Goal: Task Accomplishment & Management: Use online tool/utility

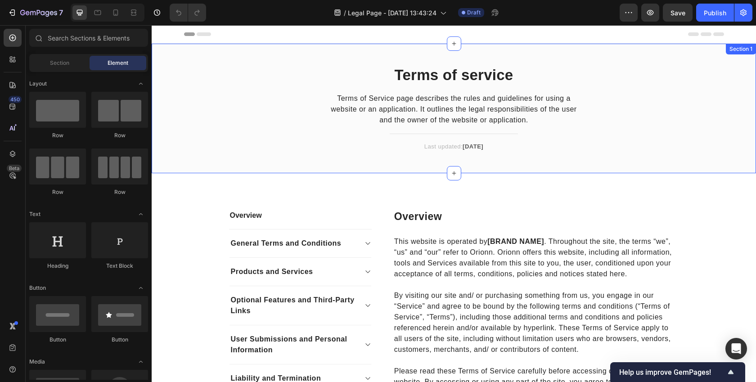
click at [317, 173] on div "Terms of service Heading Terms of Service page describes the rules and guidelin…" at bounding box center [454, 109] width 605 height 130
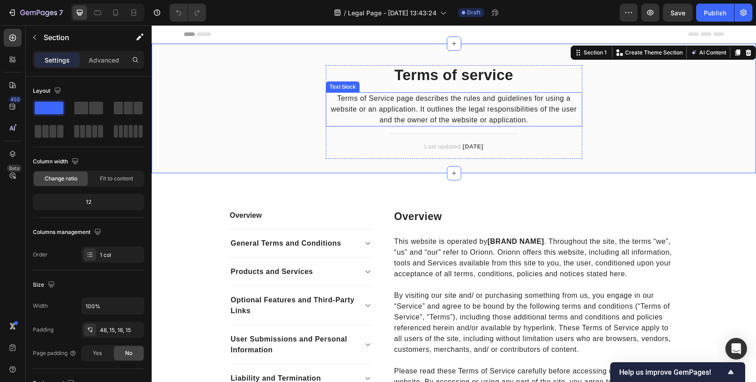
click at [369, 107] on p "Terms of Service page describes the rules and guidelines for using a website or…" at bounding box center [454, 109] width 255 height 32
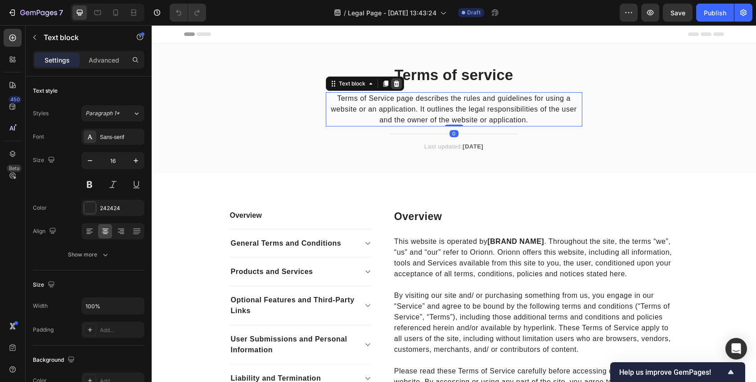
click at [394, 83] on icon at bounding box center [397, 83] width 6 height 6
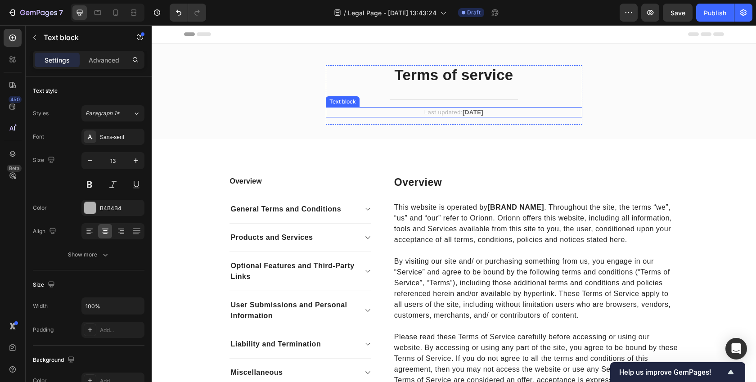
click at [472, 109] on strong "[DATE]" at bounding box center [473, 112] width 21 height 7
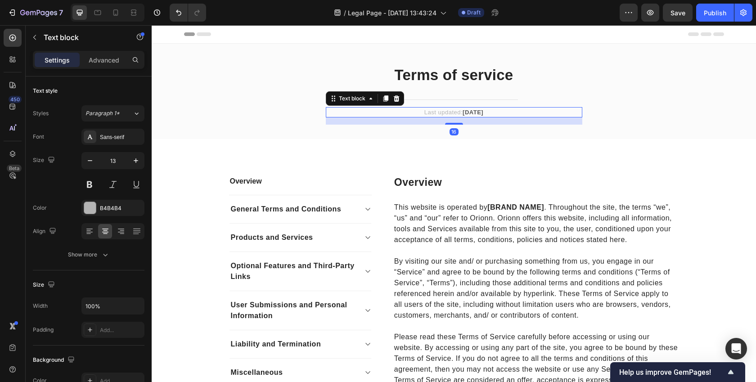
click at [467, 114] on strong "[DATE]" at bounding box center [473, 112] width 21 height 7
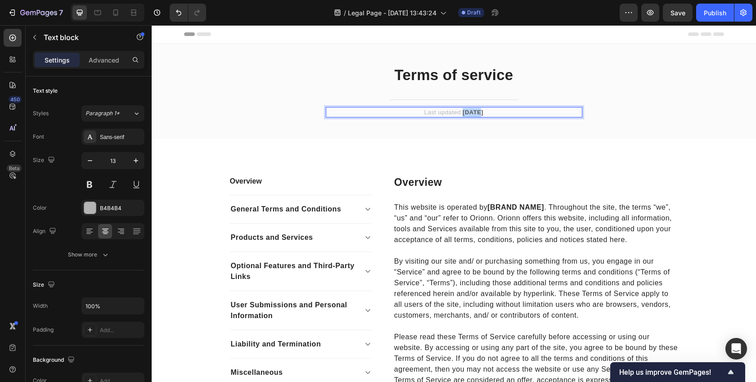
click at [467, 114] on strong "[DATE]" at bounding box center [473, 112] width 21 height 7
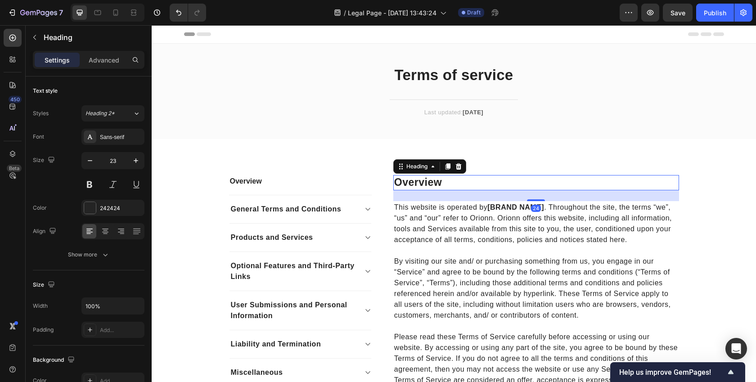
click at [403, 177] on p "Overview" at bounding box center [536, 183] width 284 height 14
click at [399, 213] on p "This website is operated by [BRAND NAME] . Throughout the site, the terms “we”,…" at bounding box center [536, 223] width 284 height 43
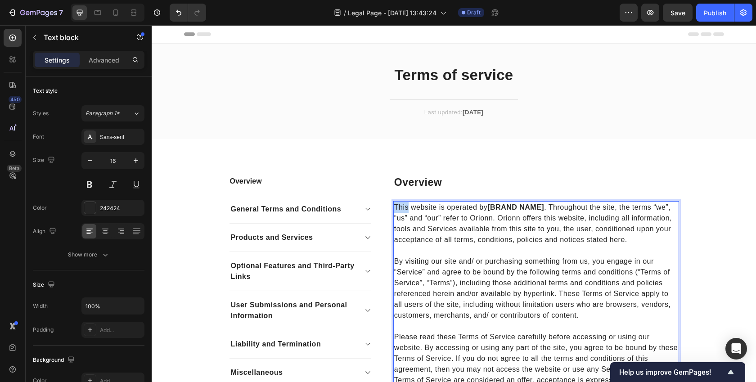
click at [399, 213] on p "This website is operated by [BRAND NAME] . Throughout the site, the terms “we”,…" at bounding box center [536, 223] width 284 height 43
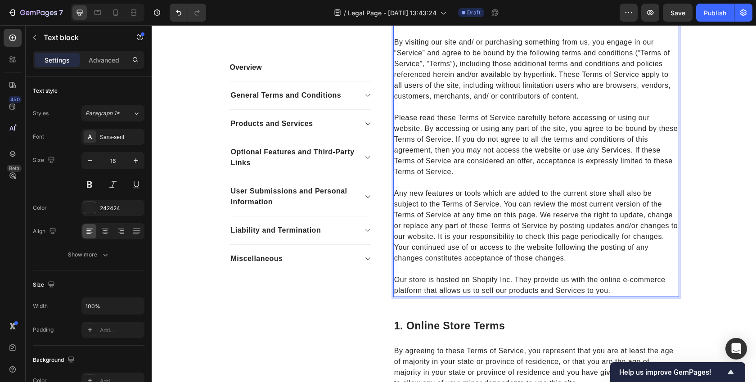
scroll to position [217, 0]
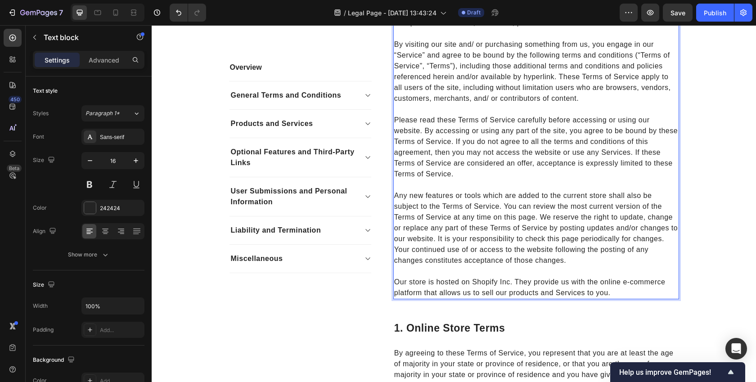
click at [608, 287] on p "Our store is hosted on Shopify Inc. They provide us with the online e-commerce …" at bounding box center [536, 282] width 284 height 32
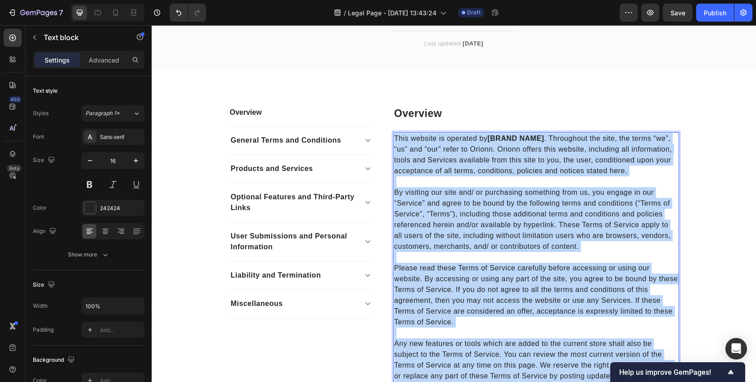
scroll to position [0, 0]
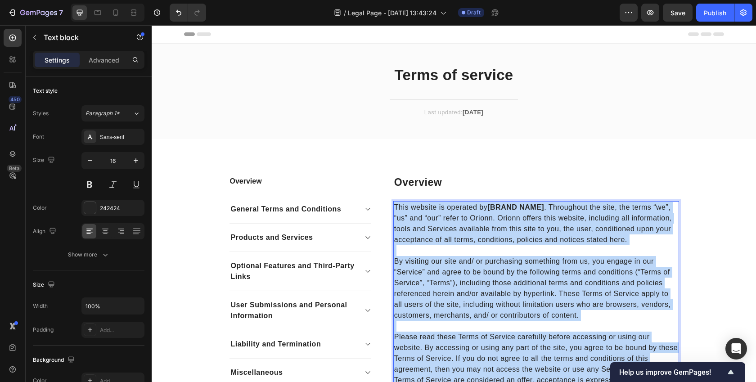
drag, startPoint x: 619, startPoint y: 295, endPoint x: 394, endPoint y: 207, distance: 241.4
click at [394, 207] on div "This website is operated by [BRAND NAME] . Throughout the site, the terms “we”,…" at bounding box center [537, 358] width 286 height 315
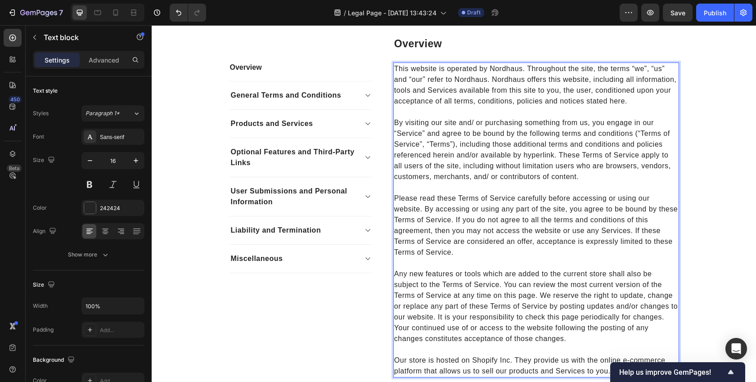
scroll to position [141, 0]
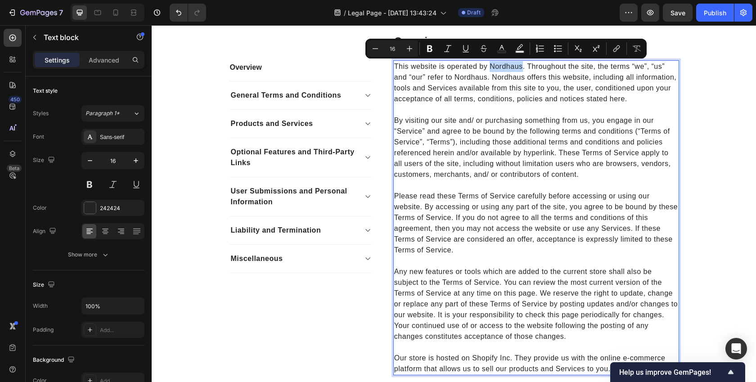
drag, startPoint x: 490, startPoint y: 67, endPoint x: 523, endPoint y: 68, distance: 32.4
click at [523, 68] on p "This website is operated by Nordhaus. Throughout the site, the terms “we”, “us”…" at bounding box center [536, 82] width 284 height 43
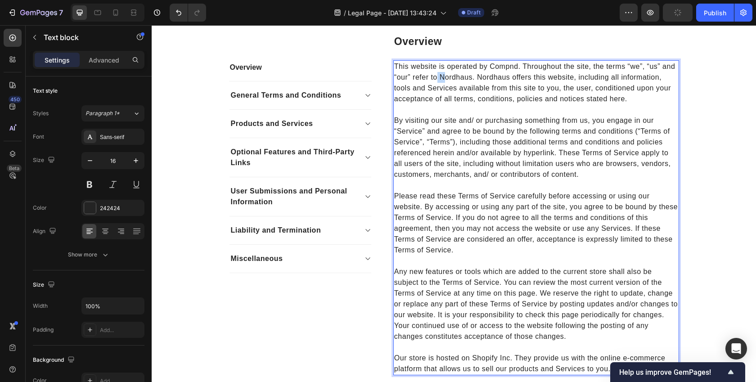
drag, startPoint x: 438, startPoint y: 79, endPoint x: 443, endPoint y: 79, distance: 5.0
click at [443, 79] on p "This website is operated by Compnd. Throughout the site, the terms “we”, “us” a…" at bounding box center [536, 82] width 284 height 43
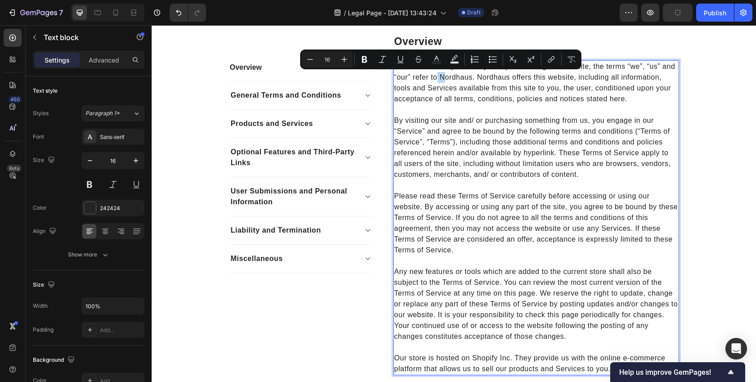
click at [443, 79] on p "This website is operated by Compnd. Throughout the site, the terms “we”, “us” a…" at bounding box center [536, 82] width 284 height 43
drag, startPoint x: 439, startPoint y: 79, endPoint x: 471, endPoint y: 80, distance: 32.4
click at [471, 80] on p "This website is operated by Compnd. Throughout the site, the terms “we”, “us” a…" at bounding box center [536, 82] width 284 height 43
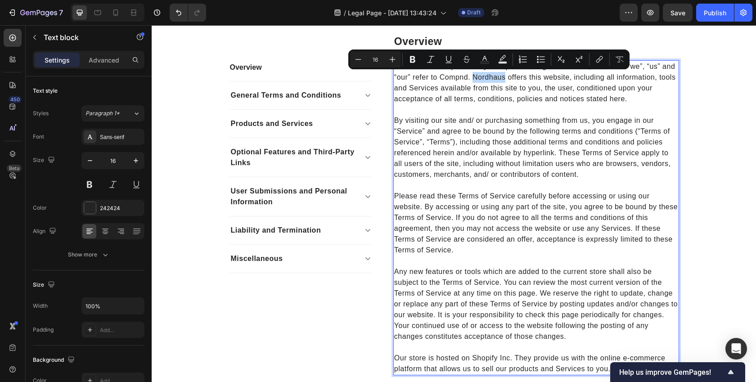
drag, startPoint x: 473, startPoint y: 77, endPoint x: 505, endPoint y: 81, distance: 32.7
click at [505, 81] on p "This website is operated by Compnd. Throughout the site, the terms “we”, “us” a…" at bounding box center [536, 82] width 284 height 43
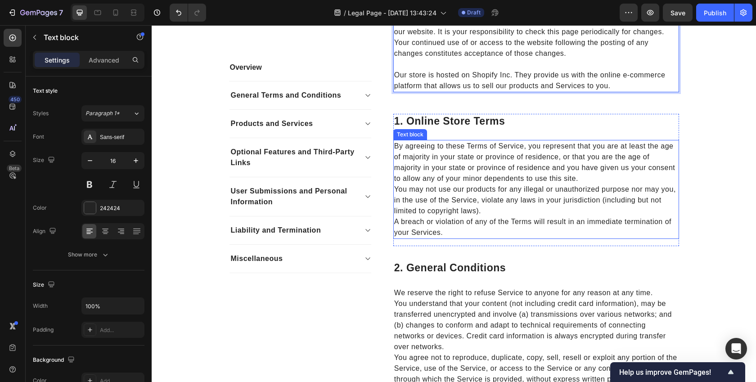
scroll to position [420, 0]
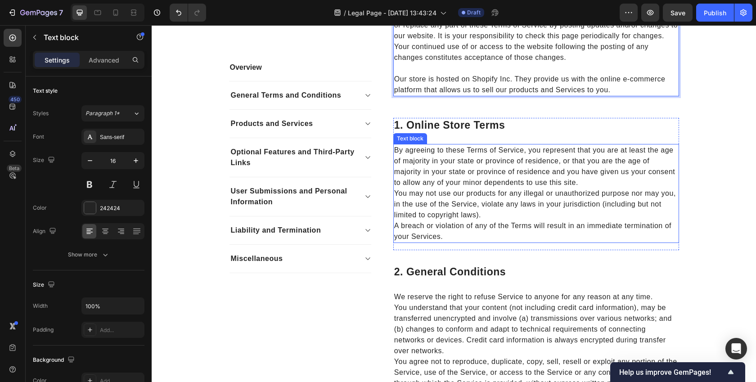
click at [511, 205] on p "You may not use our products for any illegal or unauthorized purpose nor may yo…" at bounding box center [536, 204] width 284 height 32
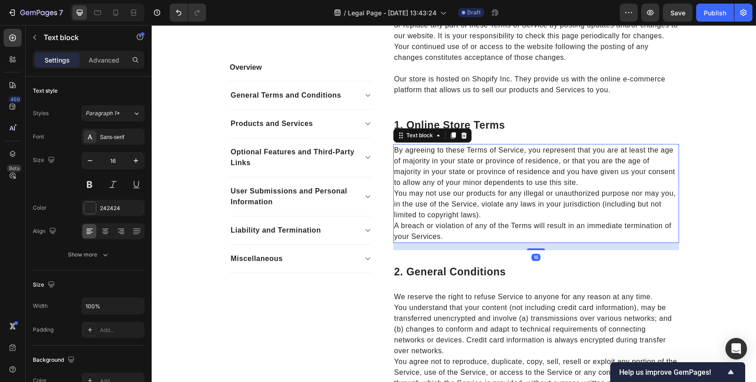
click at [511, 205] on p "You may not use our products for any illegal or unauthorized purpose nor may yo…" at bounding box center [536, 204] width 284 height 32
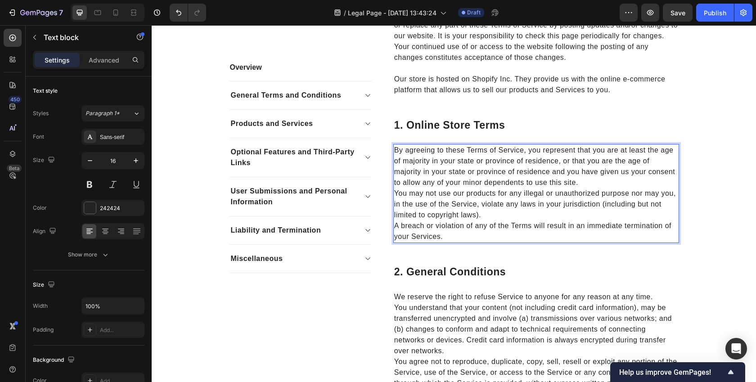
click at [456, 235] on p "A breach or violation of any of the Terms will result in an immediate terminati…" at bounding box center [536, 232] width 284 height 22
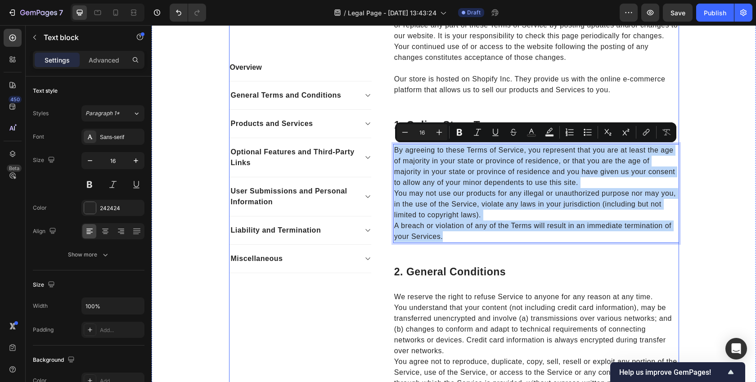
drag, startPoint x: 448, startPoint y: 237, endPoint x: 393, endPoint y: 133, distance: 117.4
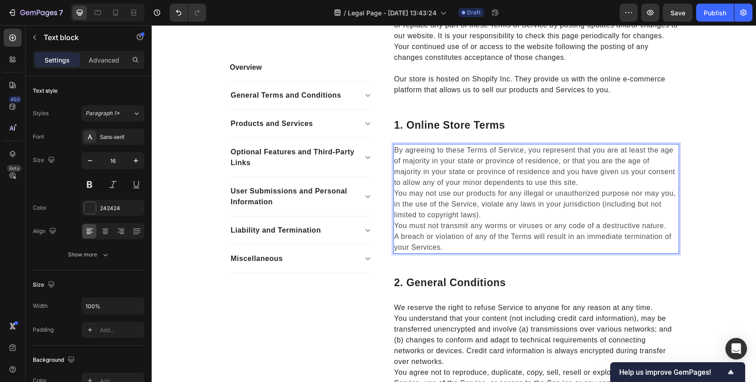
click at [600, 178] on p "By agreeing to these Terms of Service, you represent that you are at least the …" at bounding box center [536, 199] width 284 height 108
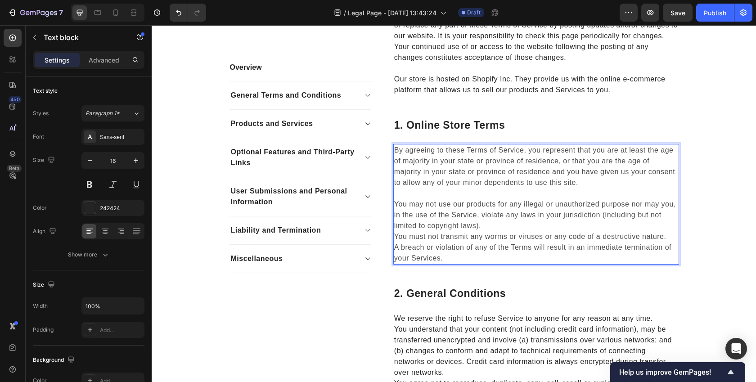
click at [533, 226] on p "⁠⁠⁠⁠⁠⁠⁠ You may not use our products for any illegal or unauthorized purpose no…" at bounding box center [536, 226] width 284 height 76
click at [480, 238] on p "You may not use our products for any illegal or unauthorized purpose nor may yo…" at bounding box center [536, 226] width 284 height 76
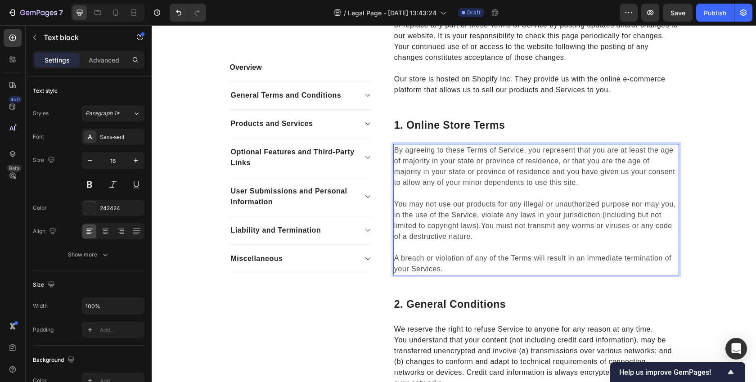
click at [482, 225] on span "You may not use our products for any illegal or unauthorized purpose nor may yo…" at bounding box center [535, 220] width 282 height 40
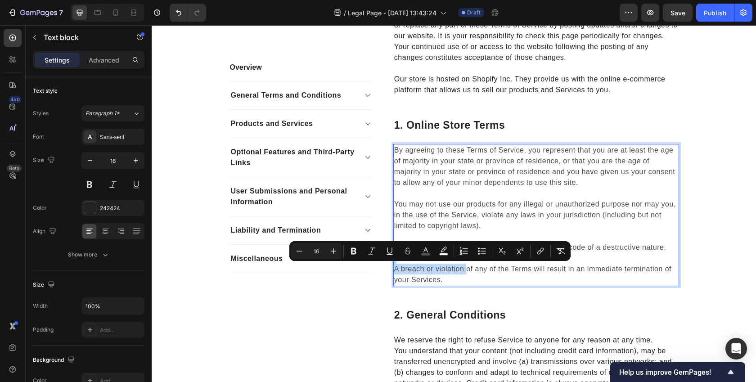
drag, startPoint x: 469, startPoint y: 257, endPoint x: 466, endPoint y: 267, distance: 10.3
click at [466, 270] on p "A breach or violation of any of the Terms will result in an immediate terminati…" at bounding box center [536, 269] width 284 height 32
click at [473, 202] on span "You may not use our products for any illegal or unauthorized purpose nor may yo…" at bounding box center [535, 214] width 282 height 29
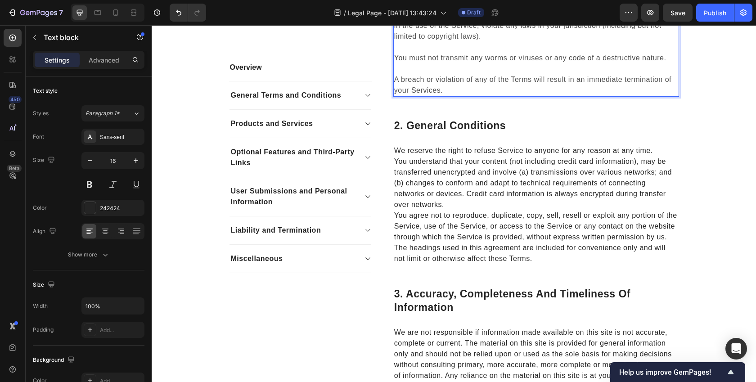
scroll to position [612, 0]
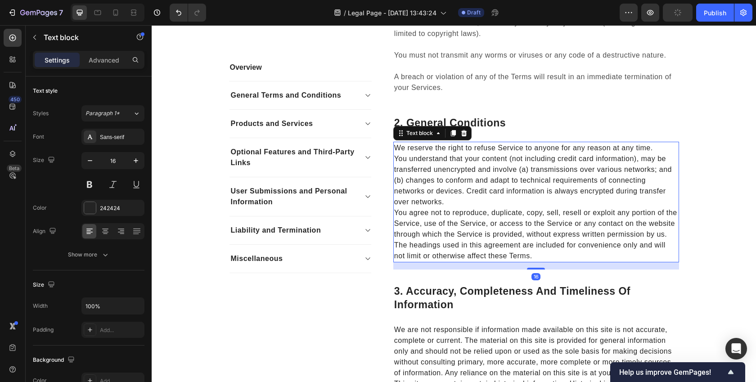
click at [520, 208] on p "You agree not to reproduce, duplicate, copy, sell, resell or exploit any portio…" at bounding box center [536, 224] width 284 height 32
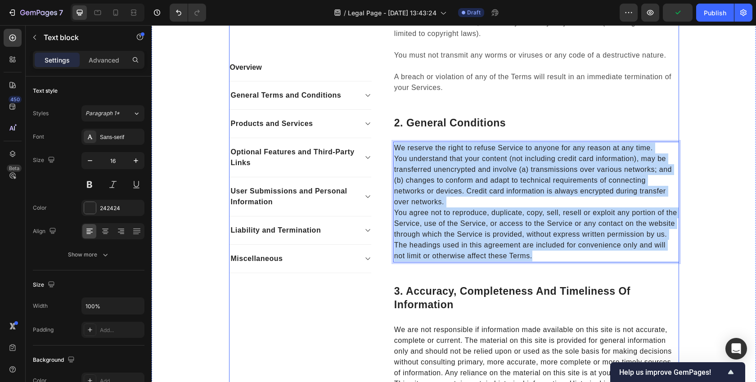
drag, startPoint x: 538, startPoint y: 256, endPoint x: 380, endPoint y: 145, distance: 193.7
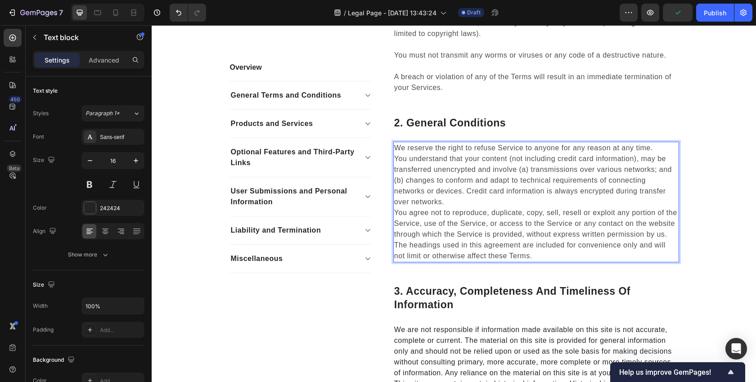
click at [466, 203] on p "We reserve the right to refuse Service to anyone for any reason at any time. Yo…" at bounding box center [536, 202] width 284 height 119
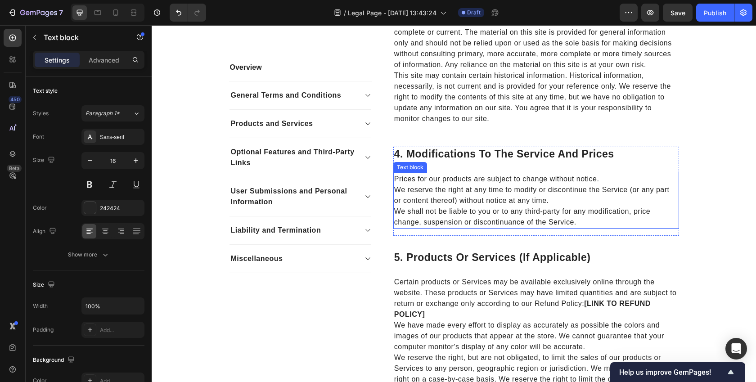
scroll to position [939, 0]
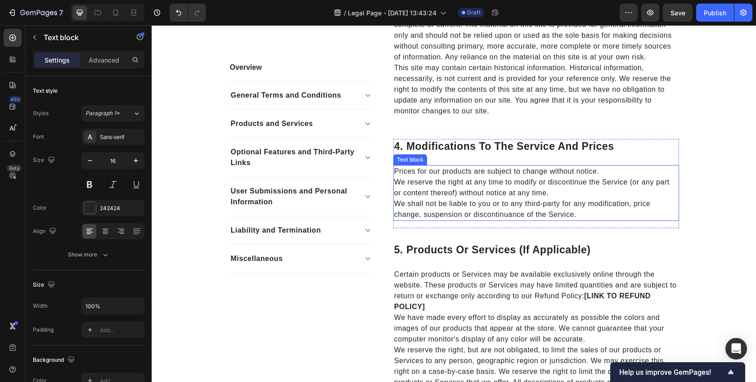
click at [582, 194] on p "We reserve the right at any time to modify or discontinue the Service (or any p…" at bounding box center [536, 188] width 284 height 22
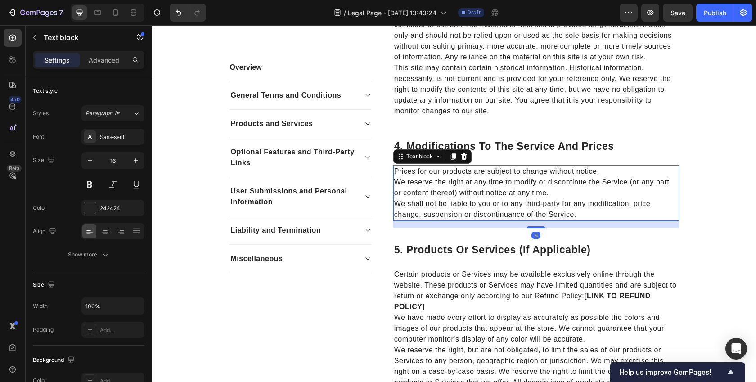
click at [582, 194] on p "We reserve the right at any time to modify or discontinue the Service (or any p…" at bounding box center [536, 188] width 284 height 22
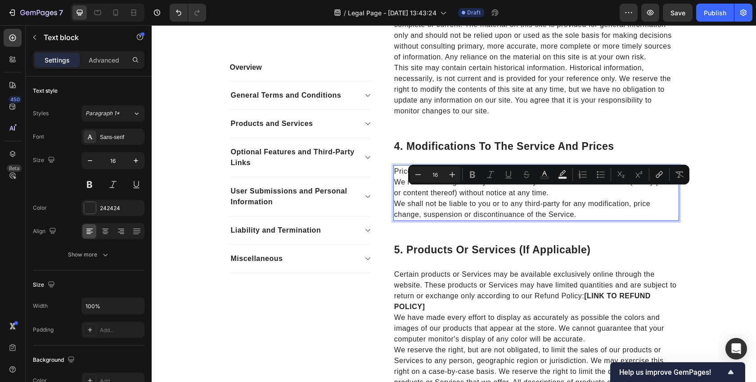
click at [552, 193] on p "We reserve the right at any time to modify or discontinue the Service (or any p…" at bounding box center [536, 188] width 284 height 22
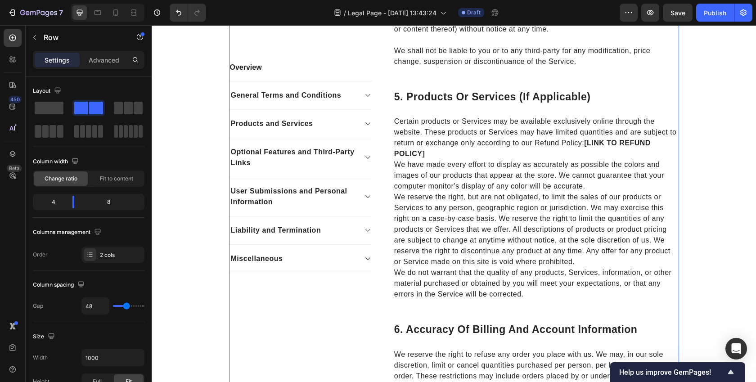
scroll to position [1104, 0]
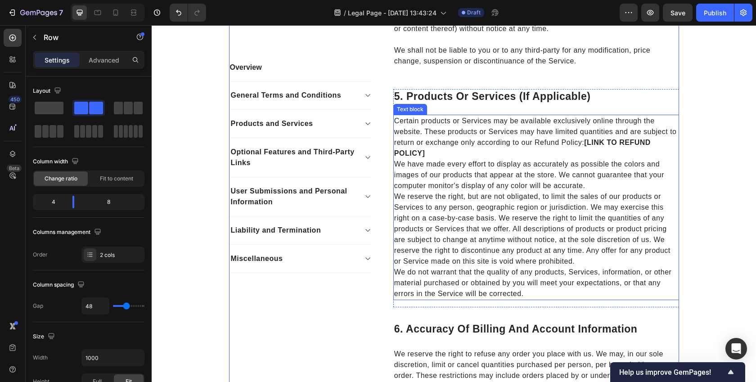
click at [594, 147] on p "Certain products or Services may be available exclusively online through the we…" at bounding box center [536, 137] width 284 height 43
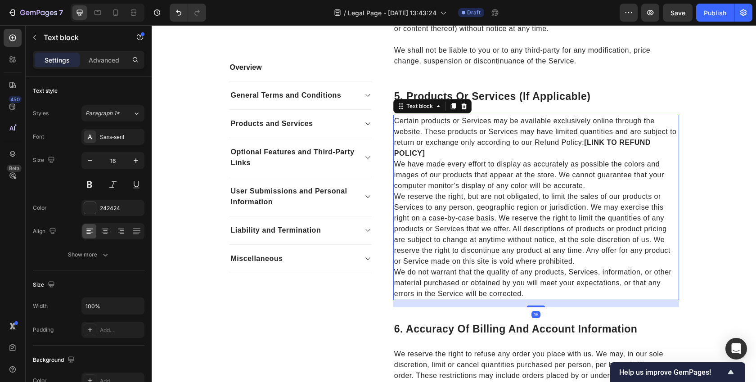
click at [594, 147] on strong "[LINK TO REFUND POLICY]" at bounding box center [522, 148] width 257 height 18
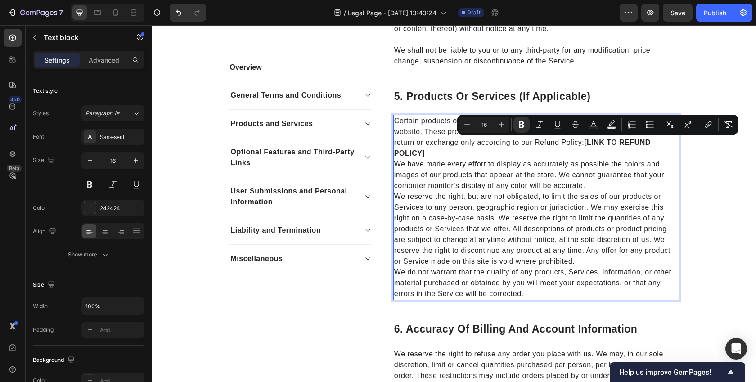
click at [586, 147] on p "Certain products or Services may be available exclusively online through the we…" at bounding box center [536, 137] width 284 height 43
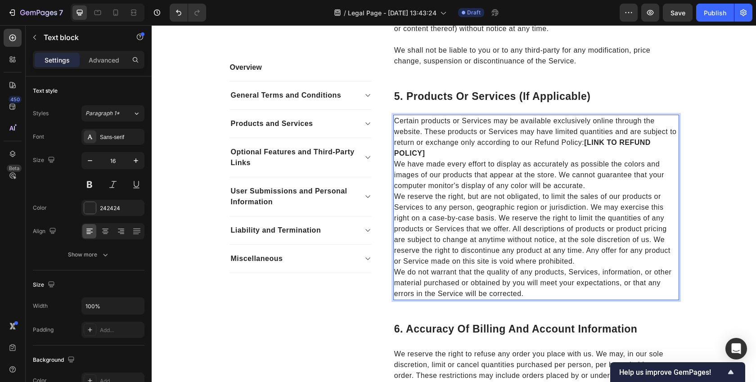
drag, startPoint x: 583, startPoint y: 145, endPoint x: 583, endPoint y: 157, distance: 11.3
click at [583, 157] on p "Certain products or Services may be available exclusively online through the we…" at bounding box center [536, 137] width 284 height 43
click at [602, 192] on p "We reserve the right, but are not obligated, to limit the sales of our products…" at bounding box center [536, 229] width 284 height 76
click at [594, 189] on p "We have made every effort to display as accurately as possible the colors and i…" at bounding box center [536, 175] width 284 height 32
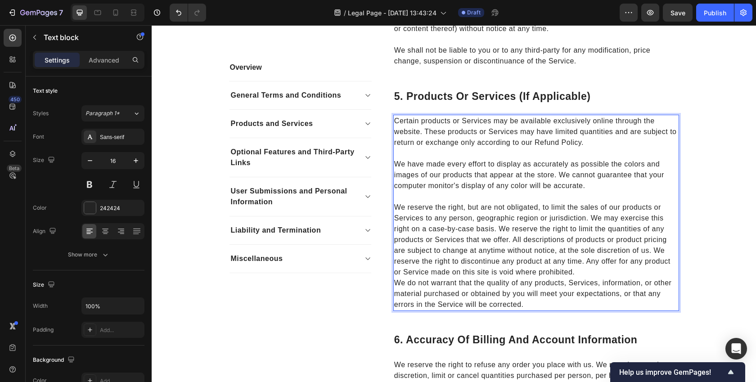
click at [590, 271] on p "We reserve the right, but are not obligated, to limit the sales of our products…" at bounding box center [536, 240] width 284 height 76
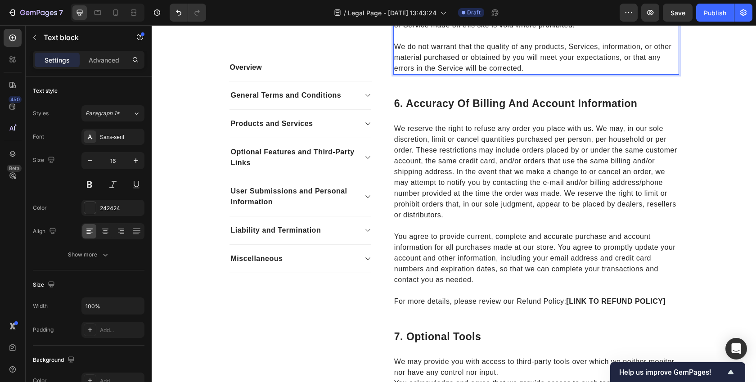
scroll to position [1352, 0]
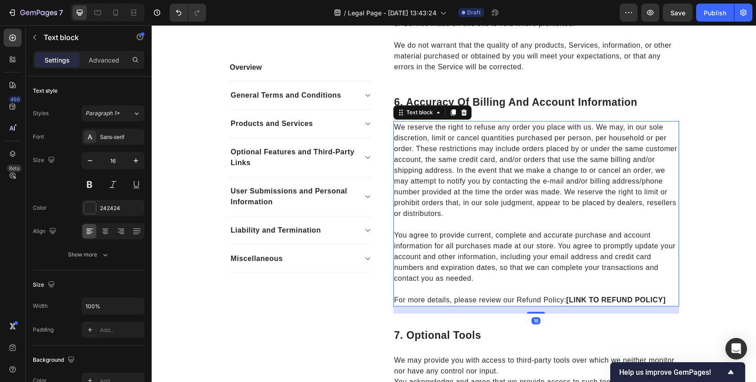
click at [570, 298] on strong "[LINK TO REFUND POLICY]" at bounding box center [616, 300] width 100 height 8
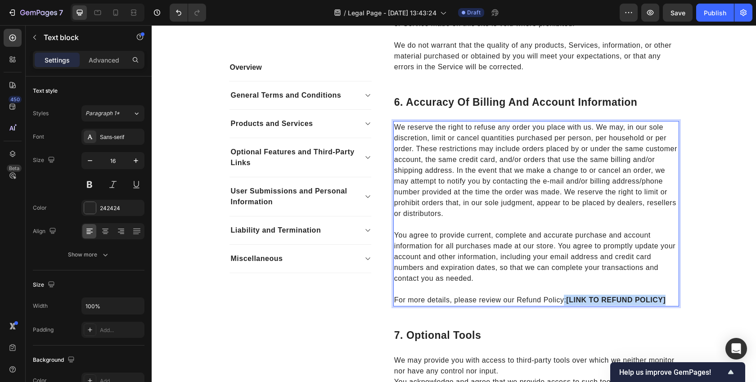
drag, startPoint x: 563, startPoint y: 302, endPoint x: 669, endPoint y: 298, distance: 105.9
click at [669, 298] on p "For more details, please review our Refund Policy: [LINK TO REFUND POLICY]" at bounding box center [536, 300] width 284 height 11
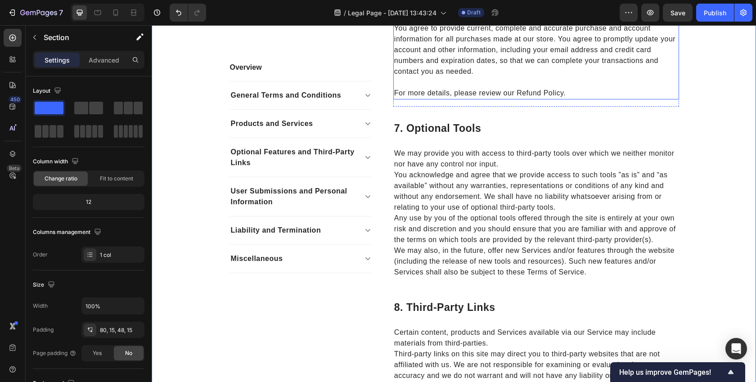
scroll to position [1560, 0]
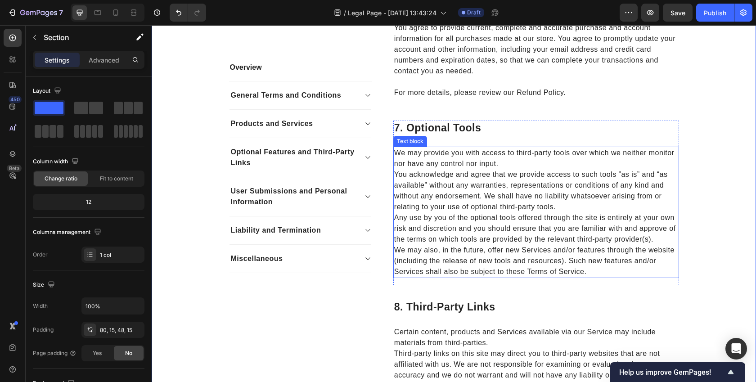
click at [509, 165] on p "We may provide you with access to third-party tools over which we neither monit…" at bounding box center [536, 159] width 284 height 22
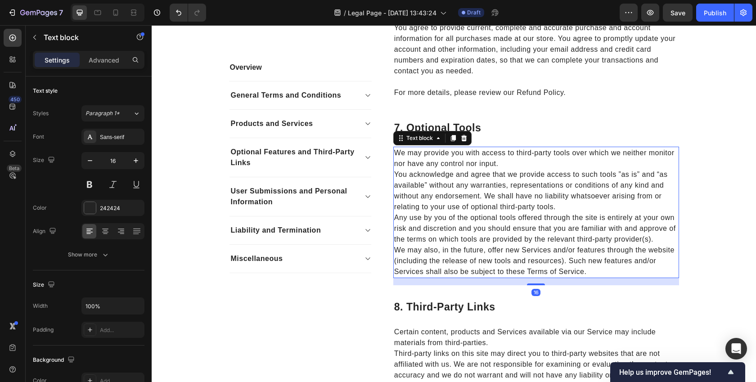
click at [509, 165] on p "We may provide you with access to third-party tools over which we neither monit…" at bounding box center [536, 159] width 284 height 22
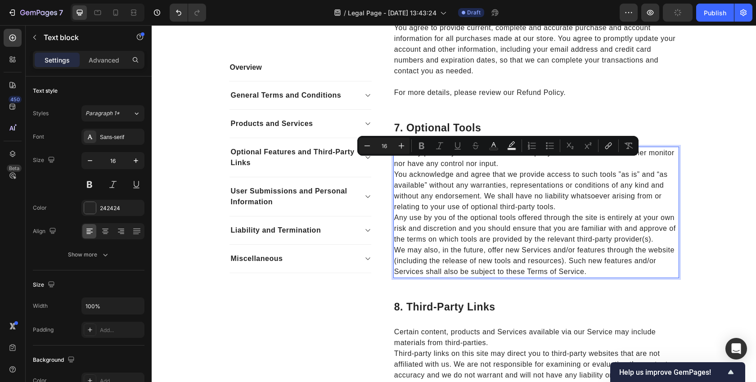
click at [509, 165] on p "We may provide you with access to third-party tools over which we neither monit…" at bounding box center [536, 159] width 284 height 22
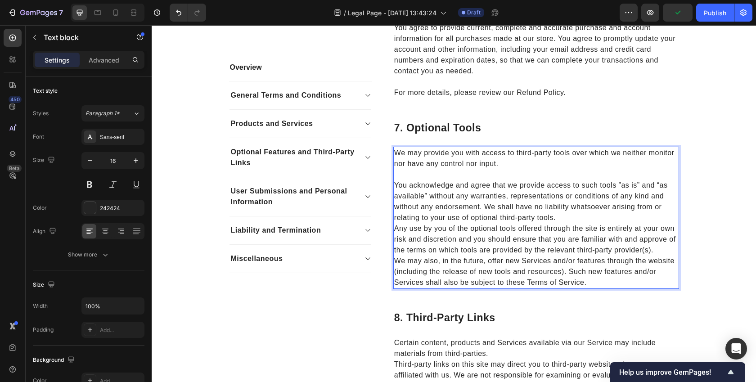
click at [564, 215] on p "You acknowledge and agree that we provide access to such tools ”as is” and “as …" at bounding box center [536, 201] width 284 height 43
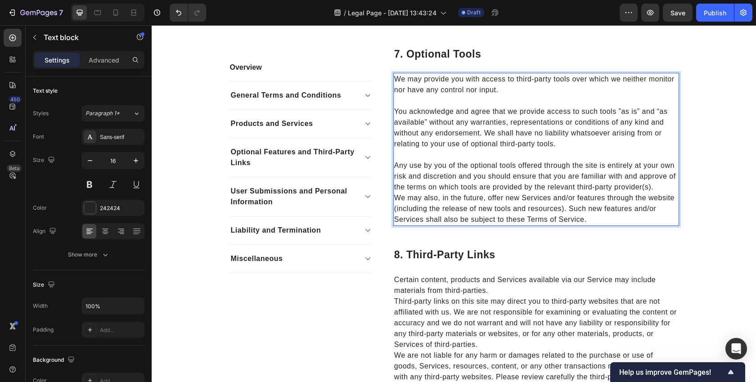
scroll to position [1610, 0]
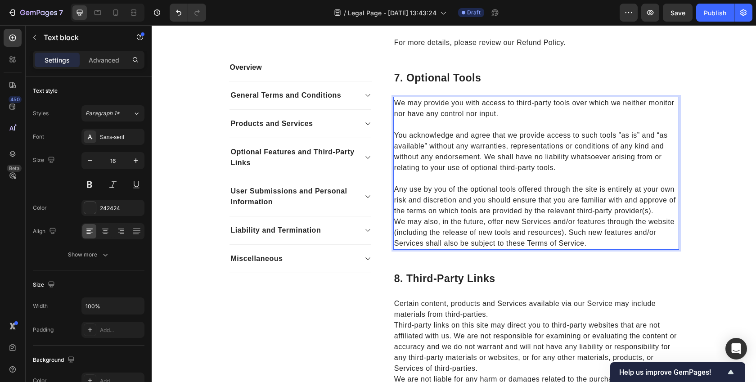
click at [661, 214] on p "Any use by you of the optional tools offered through the site is entirely at yo…" at bounding box center [536, 200] width 284 height 32
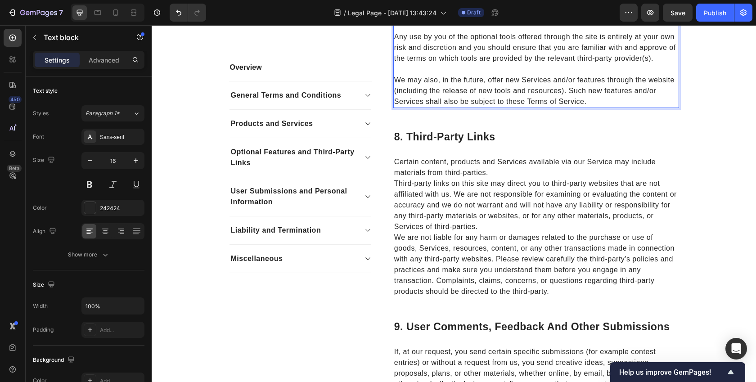
scroll to position [1767, 0]
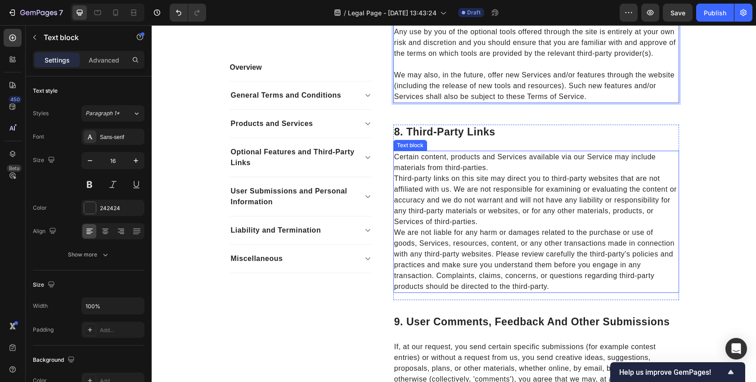
click at [505, 172] on p "Certain content, products and Services available via our Service may include ma…" at bounding box center [536, 163] width 284 height 22
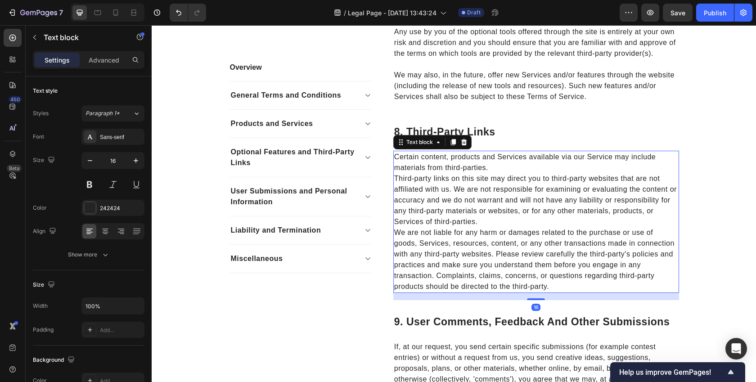
click at [505, 172] on p "Certain content, products and Services available via our Service may include ma…" at bounding box center [536, 163] width 284 height 22
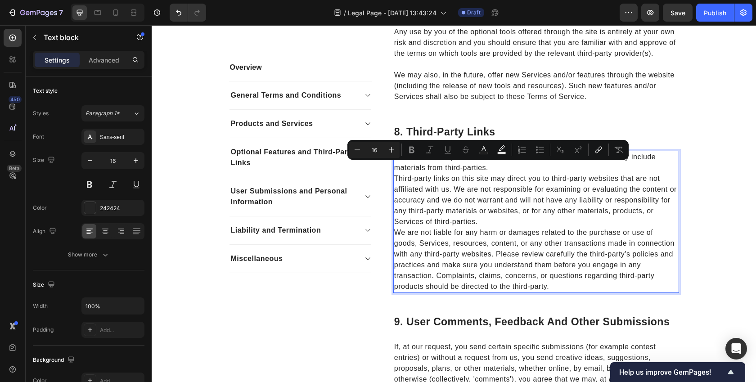
click at [494, 169] on p "Certain content, products and Services available via our Service may include ma…" at bounding box center [536, 163] width 284 height 22
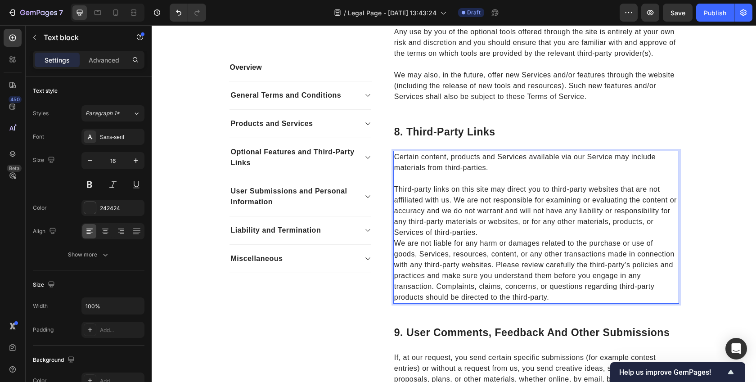
click at [501, 235] on p "Third-party links on this site may direct you to third-party websites that are …" at bounding box center [536, 211] width 284 height 54
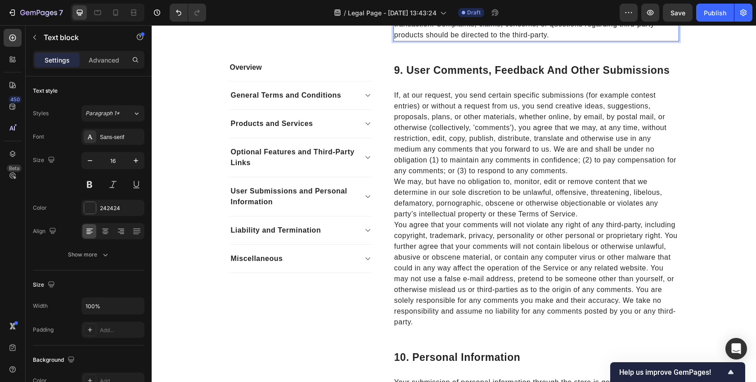
scroll to position [2041, 0]
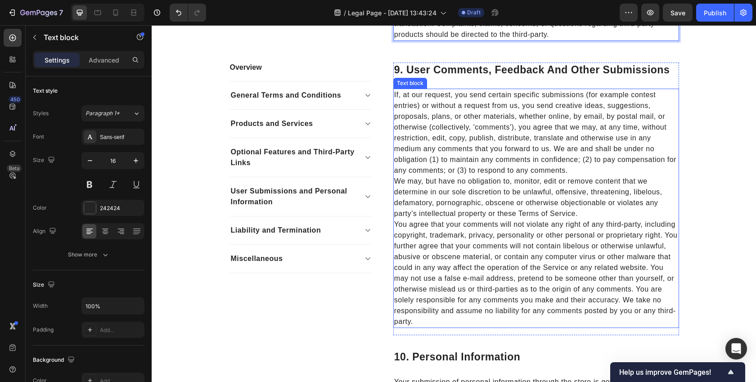
click at [557, 150] on p "If, at our request, you send certain specific submissions (for example contest …" at bounding box center [536, 133] width 284 height 86
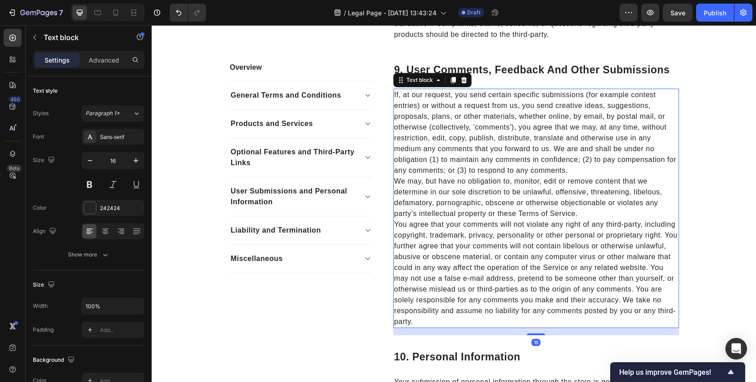
click at [556, 150] on p "If, at our request, you send certain specific submissions (for example contest …" at bounding box center [536, 133] width 284 height 86
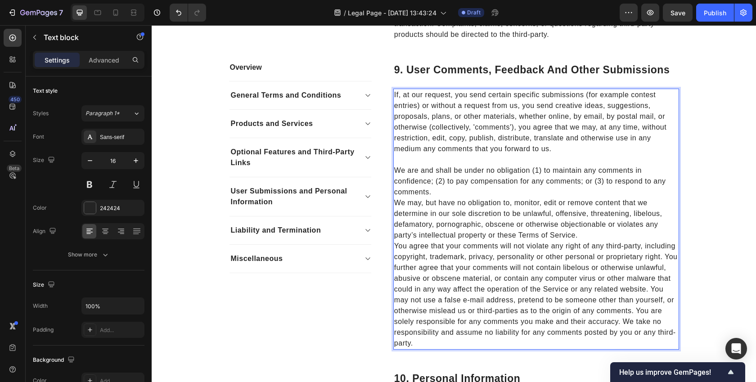
click at [448, 191] on p "We are and shall be under no obligation (1) to maintain any comments in confide…" at bounding box center [536, 181] width 284 height 32
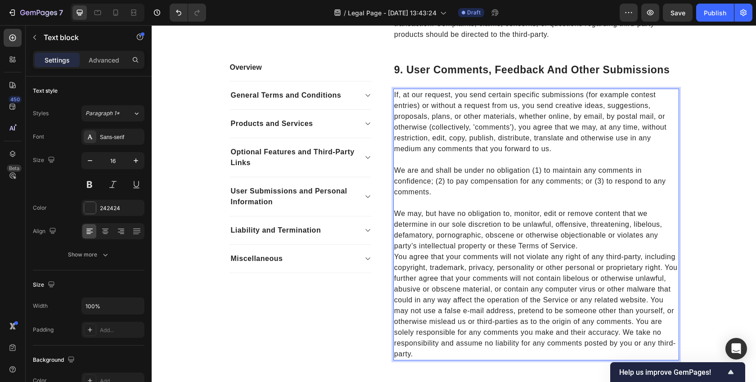
click at [585, 248] on p "We may, but have no obligation to, monitor, edit or remove content that we dete…" at bounding box center [536, 229] width 284 height 43
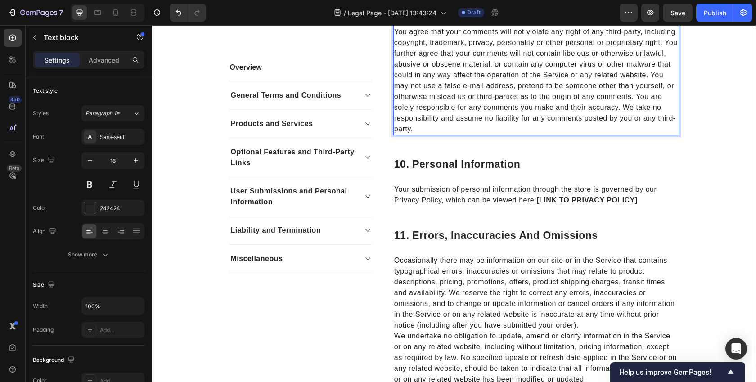
scroll to position [2281, 0]
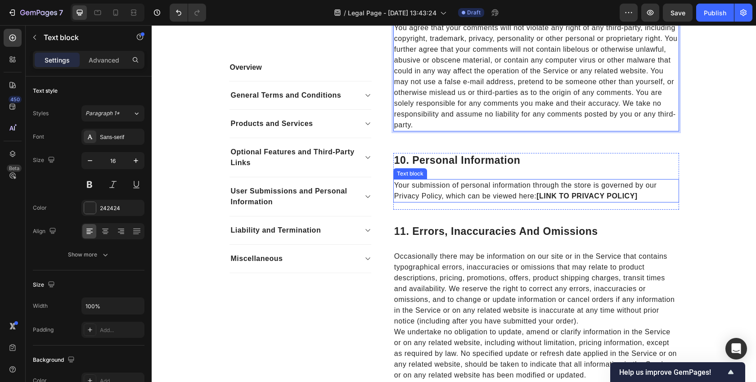
click at [535, 197] on p "Your submission of personal information through the store is governed by our Pr…" at bounding box center [536, 191] width 284 height 22
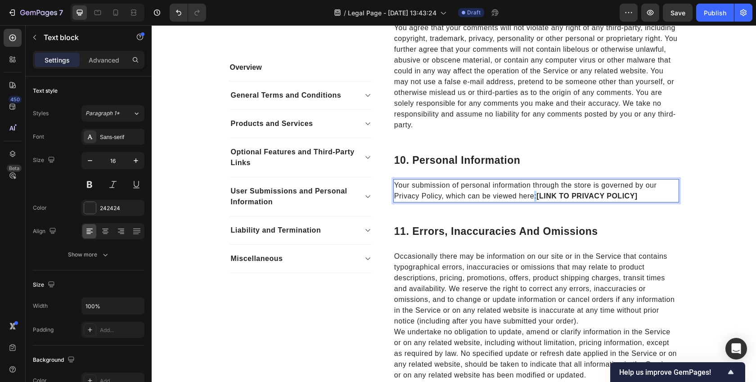
click at [535, 197] on p "Your submission of personal information through the store is governed by our Pr…" at bounding box center [536, 191] width 284 height 22
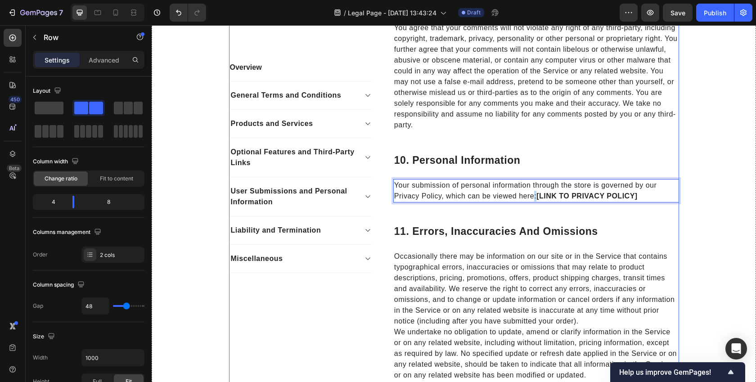
click at [584, 194] on strong "[LINK TO PRIVACY POLICY]" at bounding box center [587, 196] width 101 height 8
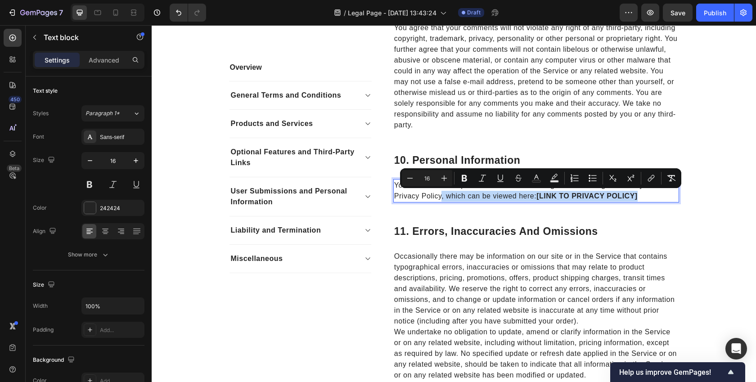
drag, startPoint x: 654, startPoint y: 194, endPoint x: 440, endPoint y: 200, distance: 214.0
click at [440, 200] on p "Your submission of personal information through the store is governed by our Pr…" at bounding box center [536, 191] width 284 height 22
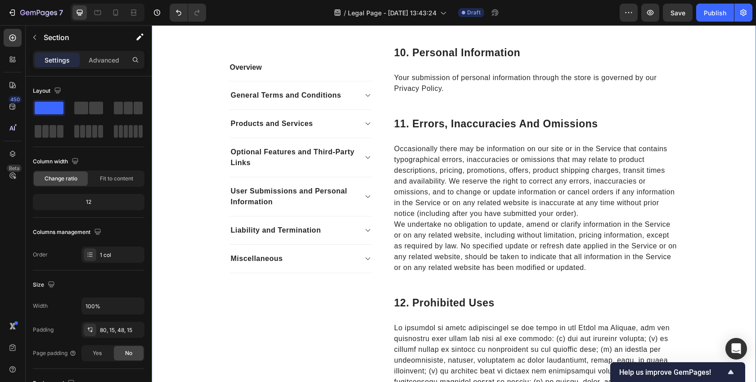
scroll to position [2389, 0]
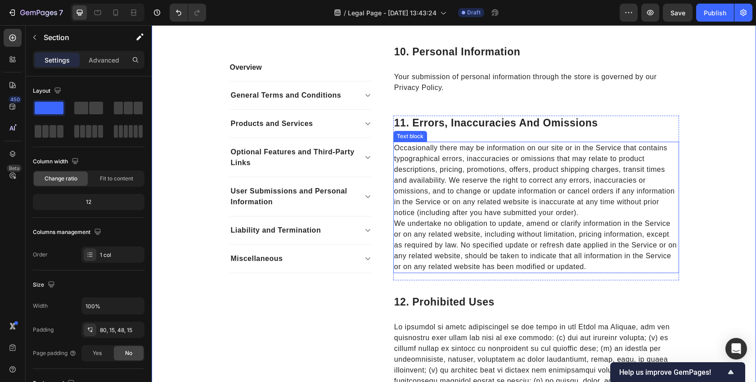
click at [575, 213] on p "Occasionally there may be information on our site or in the Service that contai…" at bounding box center [536, 181] width 284 height 76
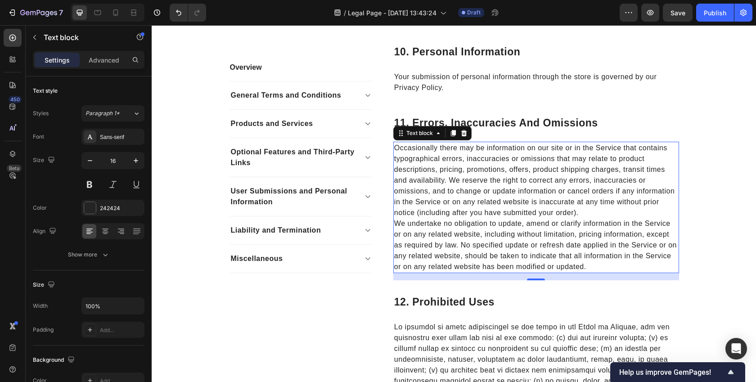
click at [600, 216] on p "Occasionally there may be information on our site or in the Service that contai…" at bounding box center [536, 181] width 284 height 76
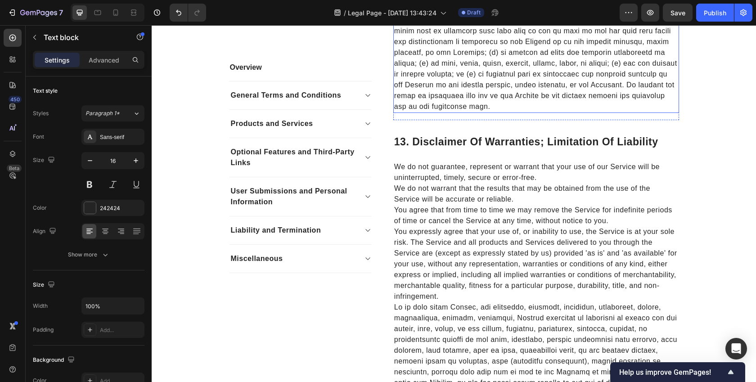
scroll to position [2859, 0]
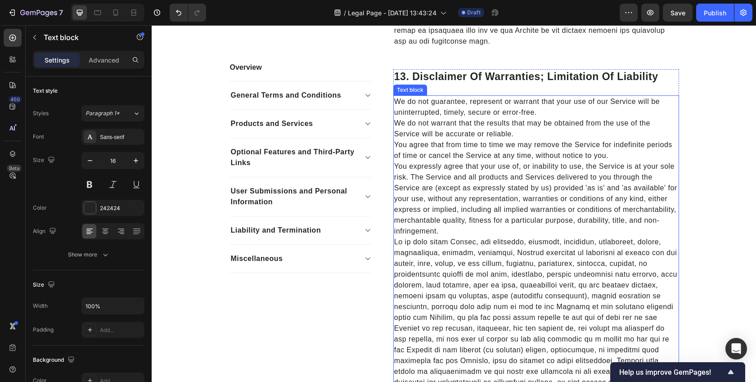
click at [536, 178] on p "You expressly agree that your use of, or inability to use, the Service is at yo…" at bounding box center [536, 199] width 284 height 76
click at [530, 132] on p "We do not warrant that the results that may be obtained from the use of the Ser…" at bounding box center [536, 129] width 284 height 22
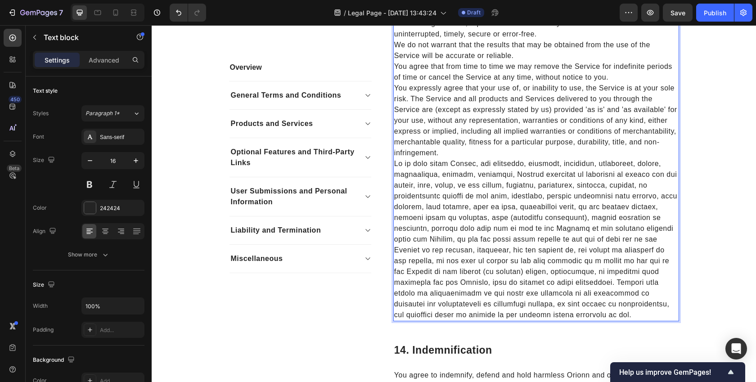
scroll to position [2916, 0]
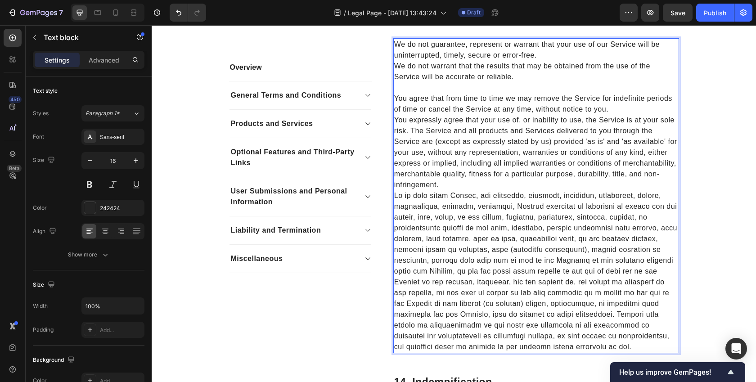
click at [456, 186] on p "You expressly agree that your use of, or inability to use, the Service is at yo…" at bounding box center [536, 153] width 284 height 76
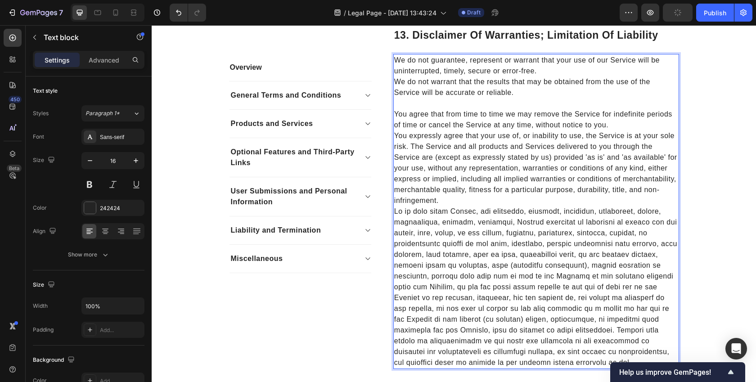
scroll to position [2903, 0]
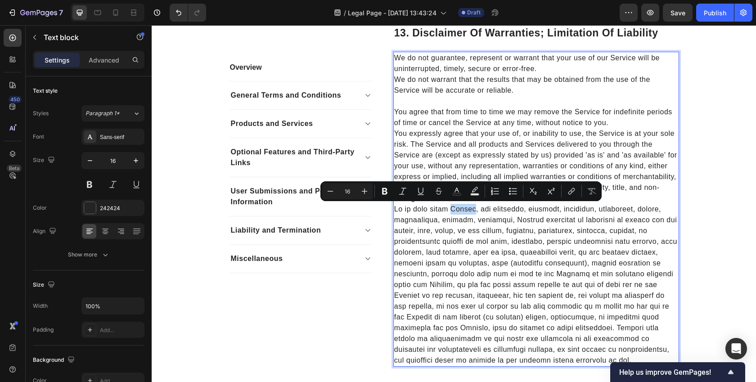
drag, startPoint x: 450, startPoint y: 210, endPoint x: 473, endPoint y: 212, distance: 23.0
click at [473, 212] on p "Rich Text Editor. Editing area: main" at bounding box center [536, 285] width 284 height 162
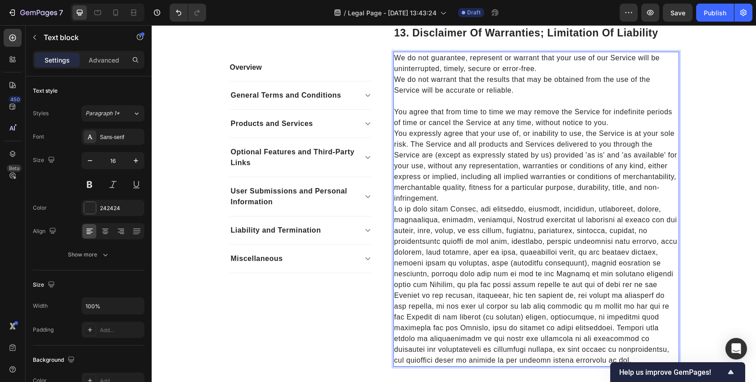
click at [541, 71] on p "We do not guarantee, represent or warrant that your use of our Service will be …" at bounding box center [536, 64] width 284 height 22
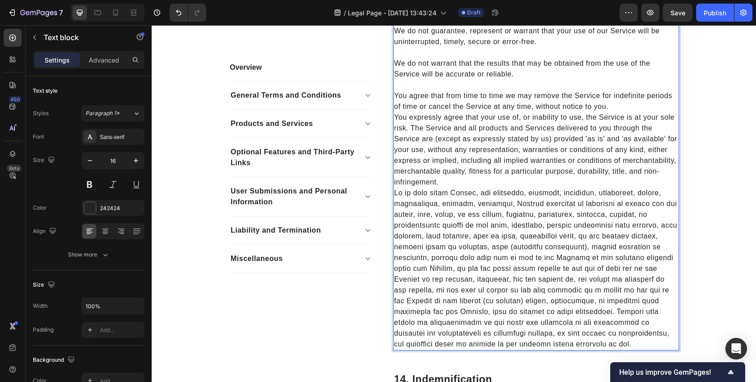
scroll to position [2931, 0]
click at [623, 100] on p "You agree that from time to time we may remove the Service for indefinite perio…" at bounding box center [536, 100] width 284 height 22
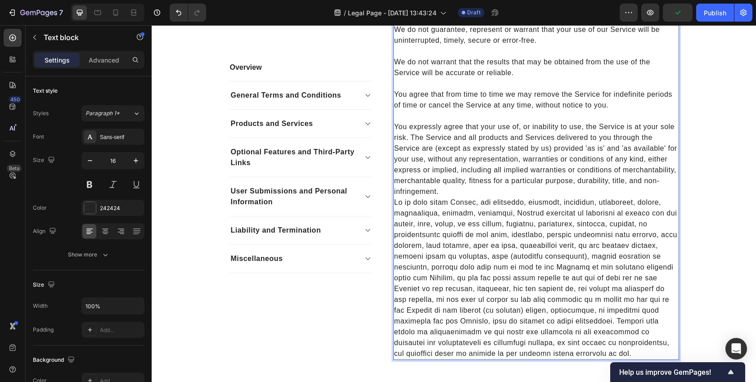
click at [450, 192] on p "You expressly agree that your use of, or inability to use, the Service is at yo…" at bounding box center [536, 160] width 284 height 76
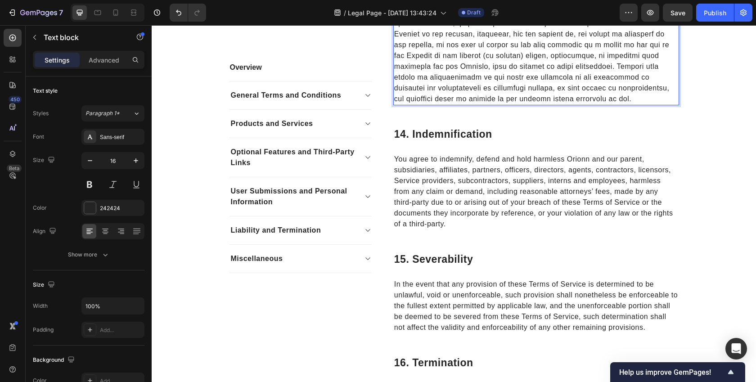
scroll to position [3198, 0]
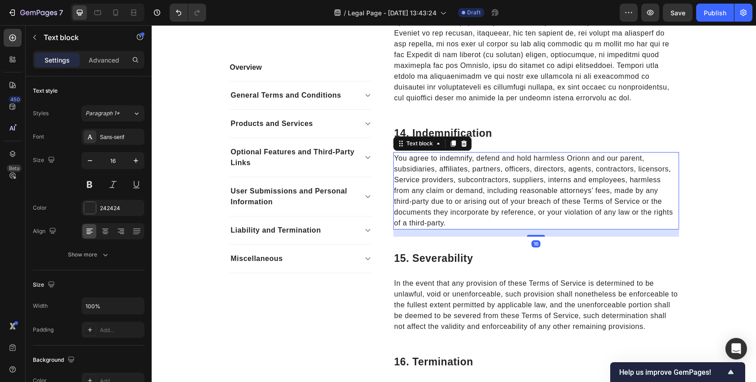
click at [570, 162] on p "You agree to indemnify, defend and hold harmless Orionn and our parent, subsidi…" at bounding box center [536, 191] width 284 height 76
click at [566, 159] on p "You agree to indemnify, defend and hold harmless Orionn and our parent, subsidi…" at bounding box center [536, 191] width 284 height 76
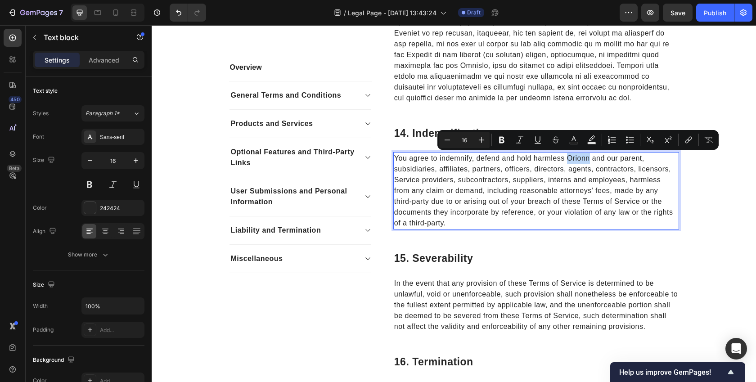
drag, startPoint x: 566, startPoint y: 159, endPoint x: 590, endPoint y: 162, distance: 24.0
click at [590, 162] on p "You agree to indemnify, defend and hold harmless Orionn and our parent, subsidi…" at bounding box center [536, 191] width 284 height 76
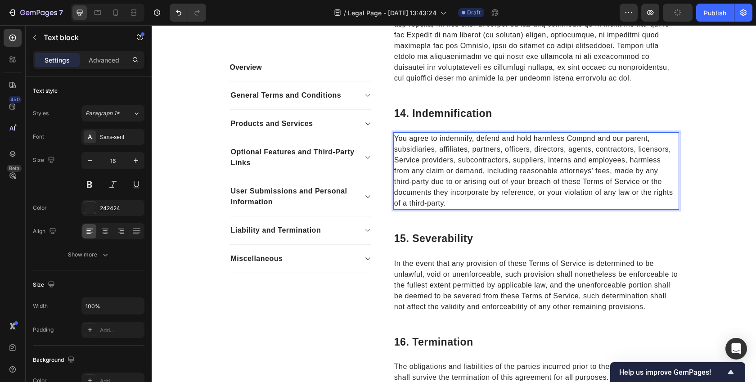
scroll to position [3219, 0]
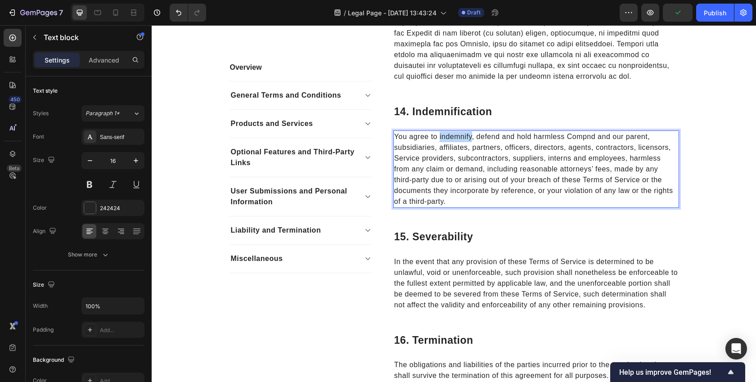
drag, startPoint x: 439, startPoint y: 140, endPoint x: 471, endPoint y: 139, distance: 32.0
click at [471, 139] on p "You agree to indemnify, defend and hold harmless Compnd and our parent, subsidi…" at bounding box center [536, 169] width 284 height 76
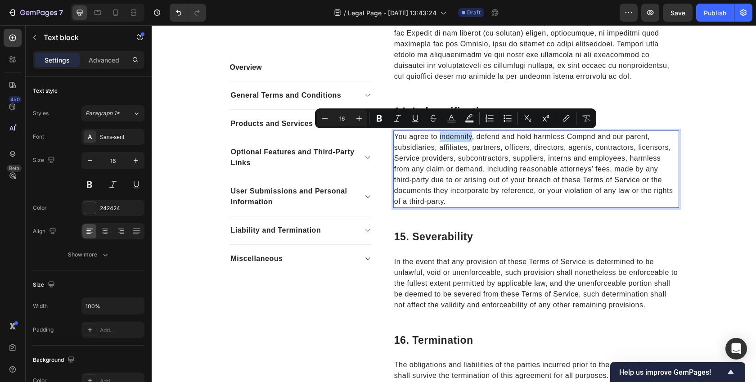
copy p "indemnify"
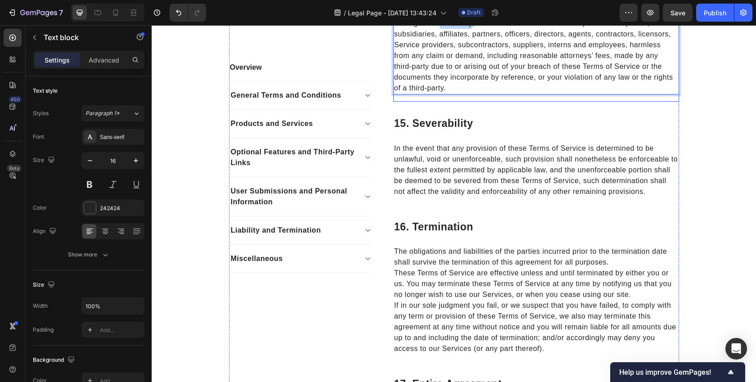
scroll to position [3330, 0]
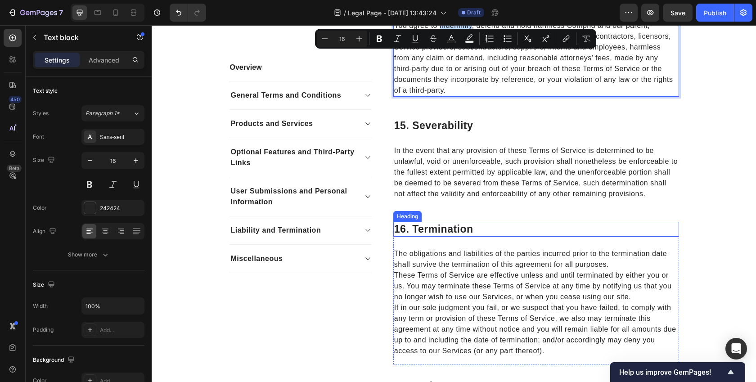
click at [552, 222] on h2 "16. Termination" at bounding box center [537, 229] width 286 height 15
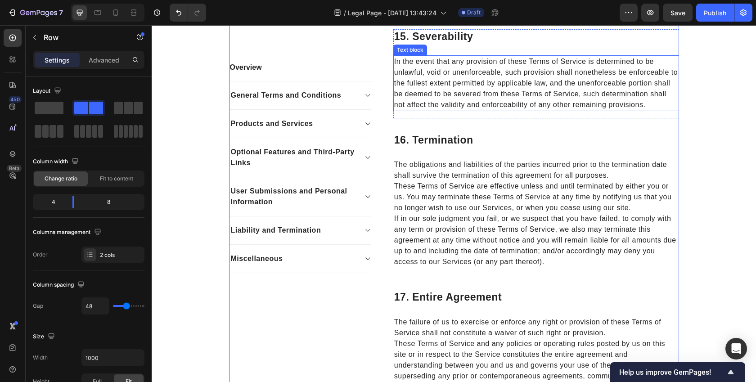
scroll to position [3421, 0]
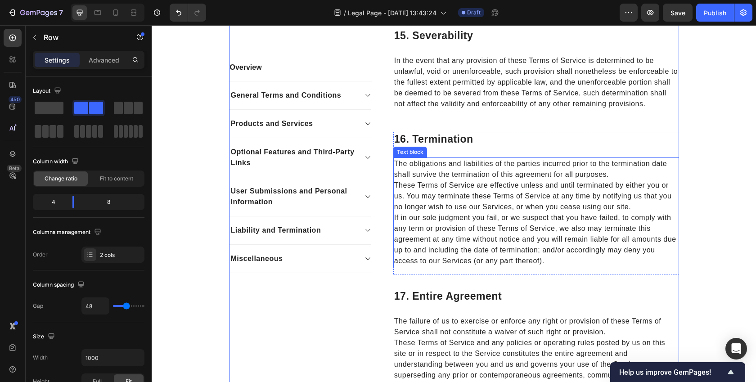
click at [619, 175] on p "The obligations and liabilities of the parties incurred prior to the terminatio…" at bounding box center [536, 169] width 284 height 22
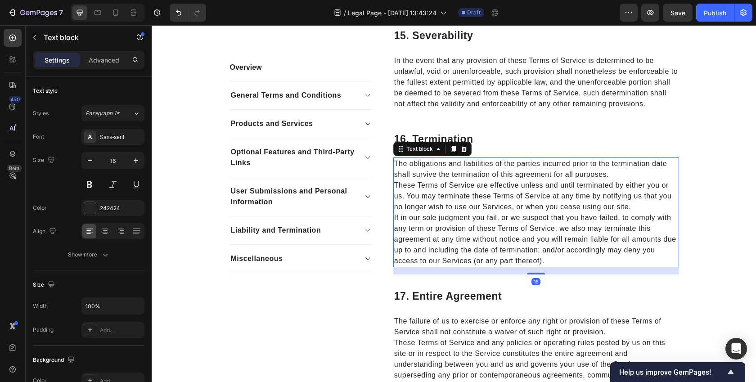
click at [619, 175] on p "The obligations and liabilities of the parties incurred prior to the terminatio…" at bounding box center [536, 169] width 284 height 22
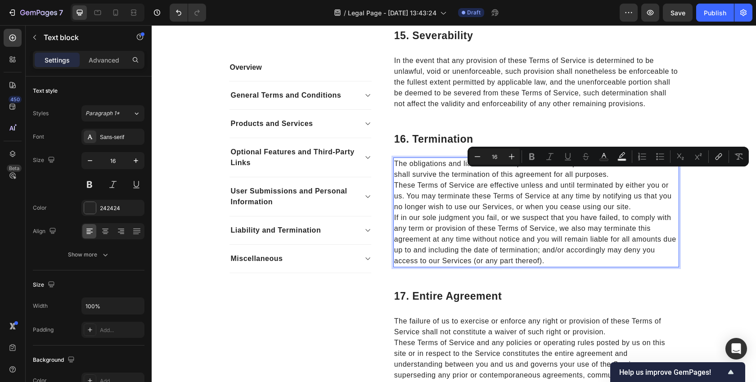
click at [609, 177] on p "The obligations and liabilities of the parties incurred prior to the terminatio…" at bounding box center [536, 169] width 284 height 22
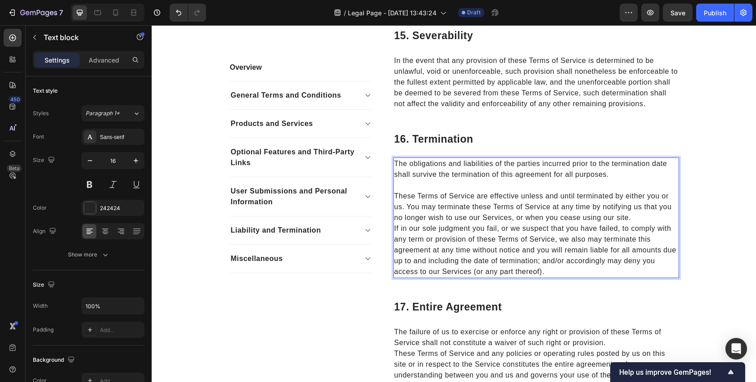
click at [635, 217] on p "These Terms of Service are effective unless and until terminated by either you …" at bounding box center [536, 207] width 284 height 32
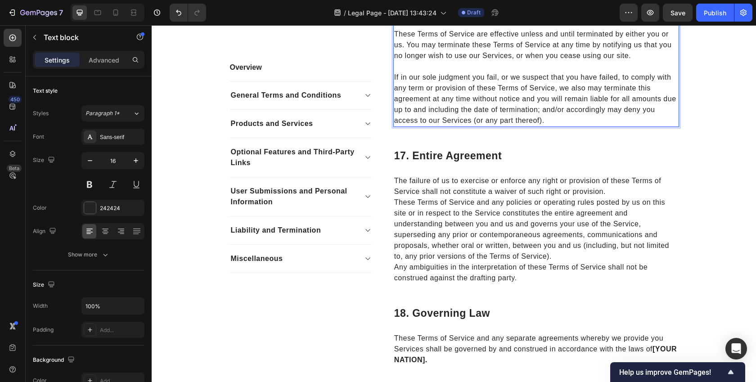
scroll to position [3582, 0]
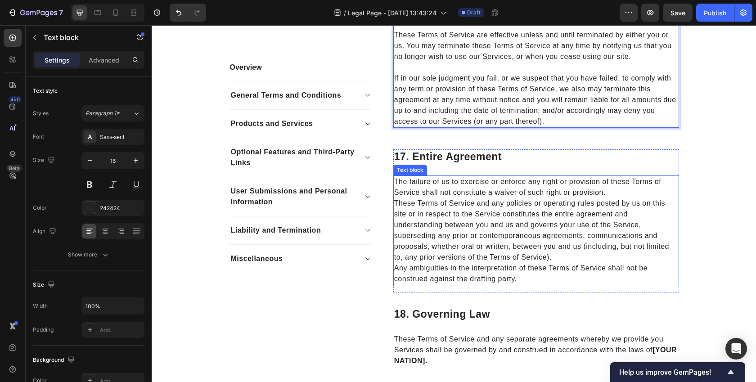
click at [606, 197] on p "The failure of us to exercise or enforce any right or provision of these Terms …" at bounding box center [536, 187] width 284 height 22
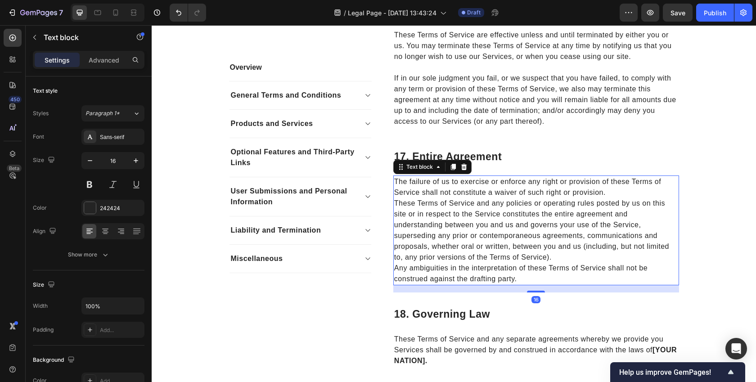
click at [611, 196] on p "The failure of us to exercise or enforce any right or provision of these Terms …" at bounding box center [536, 187] width 284 height 22
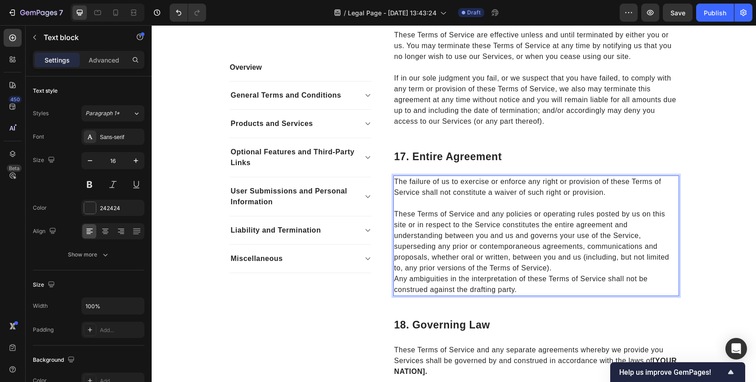
click at [570, 271] on p "These Terms of Service and any policies or operating rules posted by us on this…" at bounding box center [536, 241] width 284 height 65
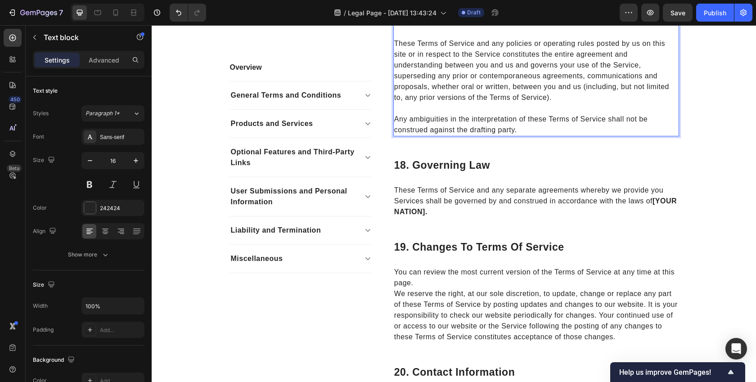
scroll to position [3753, 0]
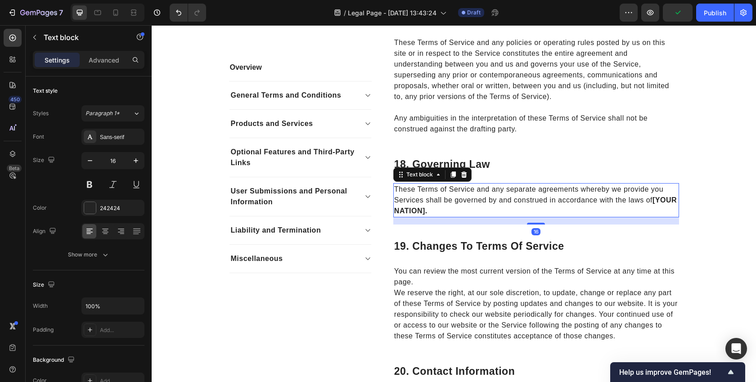
click at [456, 215] on p "These Terms of Service and any separate agreements whereby we provide you Servi…" at bounding box center [536, 200] width 284 height 32
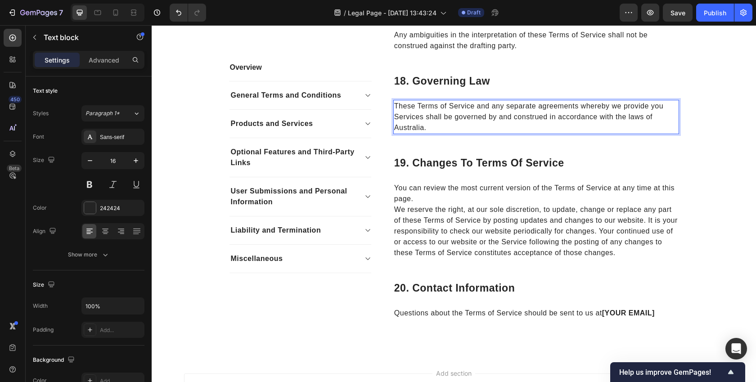
scroll to position [3842, 0]
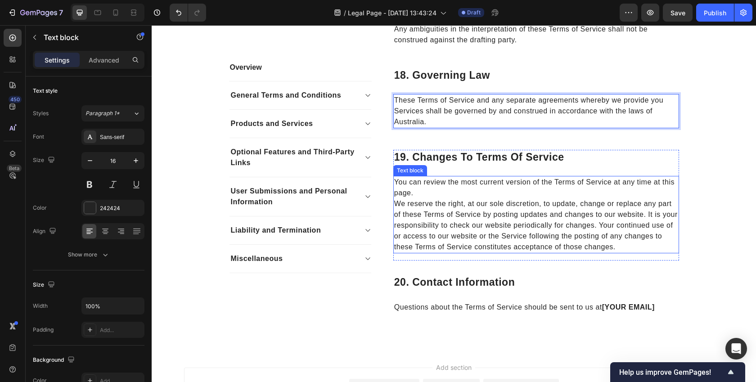
click at [465, 195] on p "You can review the most current version of the Terms of Service at any time at …" at bounding box center [536, 188] width 284 height 22
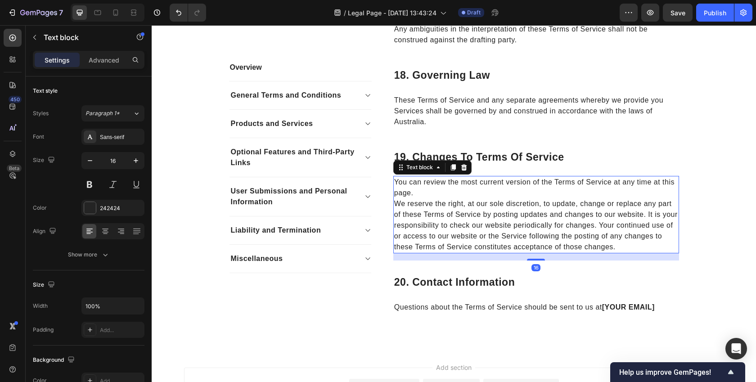
click at [465, 195] on p "You can review the most current version of the Terms of Service at any time at …" at bounding box center [536, 188] width 284 height 22
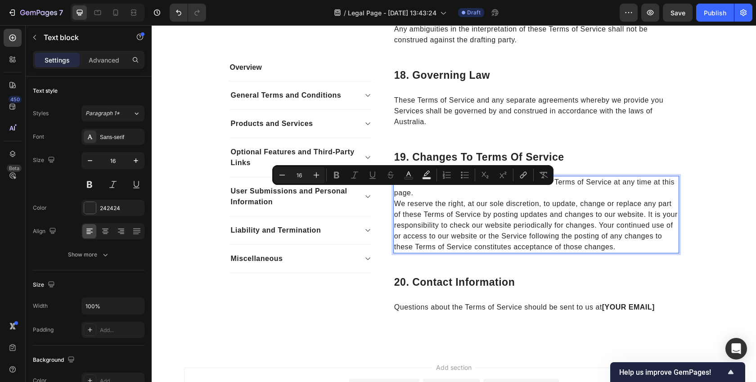
click at [446, 190] on p "You can review the most current version of the Terms of Service at any time at …" at bounding box center [536, 188] width 284 height 22
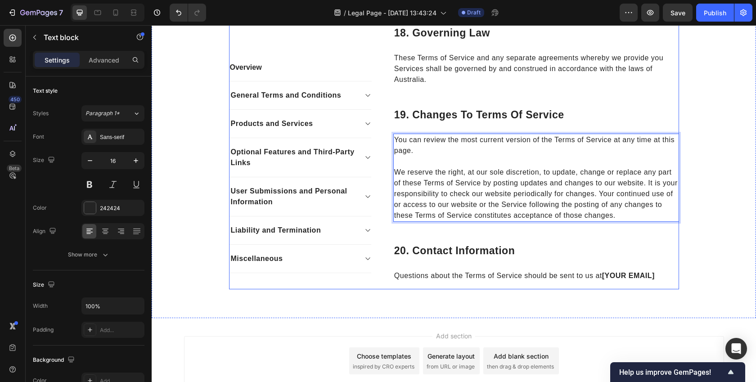
scroll to position [3886, 0]
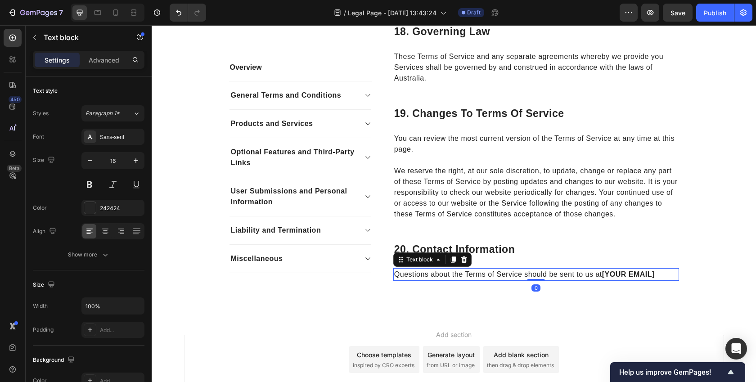
click at [600, 276] on p "Questions about the Terms of Service should be sent to us at [YOUR EMAIL]" at bounding box center [536, 274] width 284 height 11
click at [604, 276] on p "Questions about the Terms of Service should be sent to us at [YOUR EMAIL]" at bounding box center [536, 274] width 284 height 11
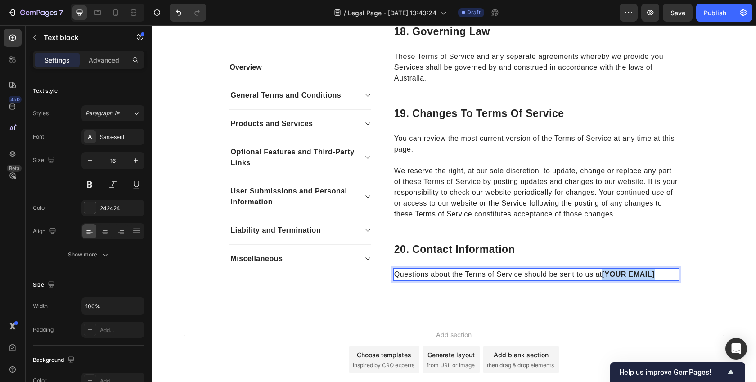
drag, startPoint x: 604, startPoint y: 276, endPoint x: 670, endPoint y: 280, distance: 66.7
click at [670, 280] on p "Questions about the Terms of Service should be sent to us at [YOUR EMAIL]" at bounding box center [536, 274] width 284 height 11
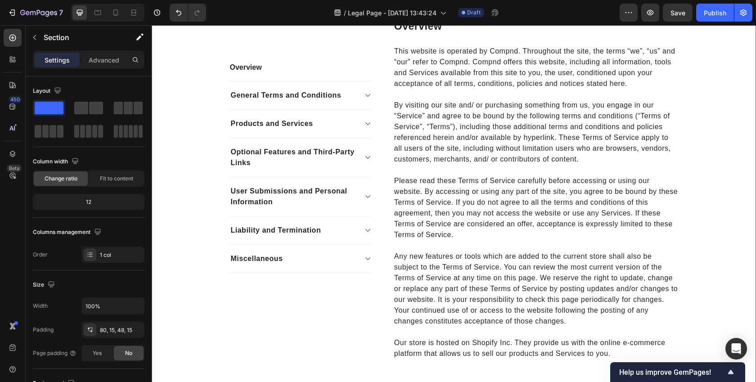
scroll to position [0, 0]
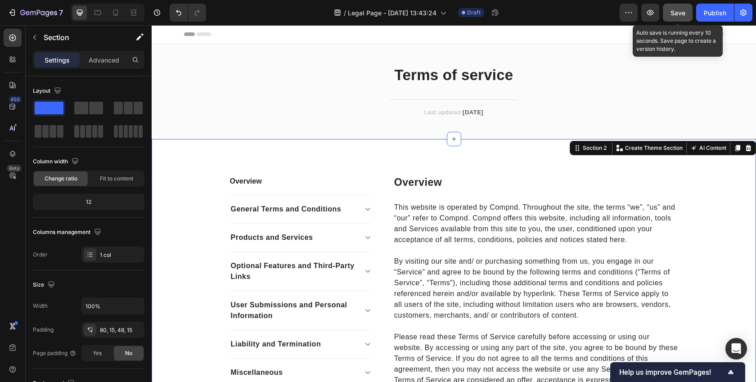
click at [672, 13] on span "Save" at bounding box center [678, 13] width 15 height 8
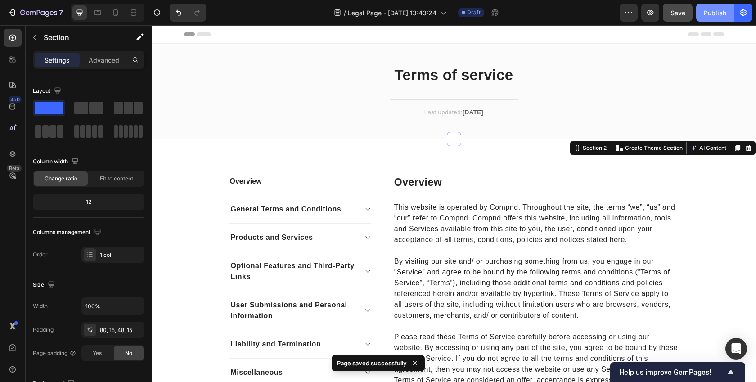
click at [710, 12] on div "Publish" at bounding box center [715, 12] width 23 height 9
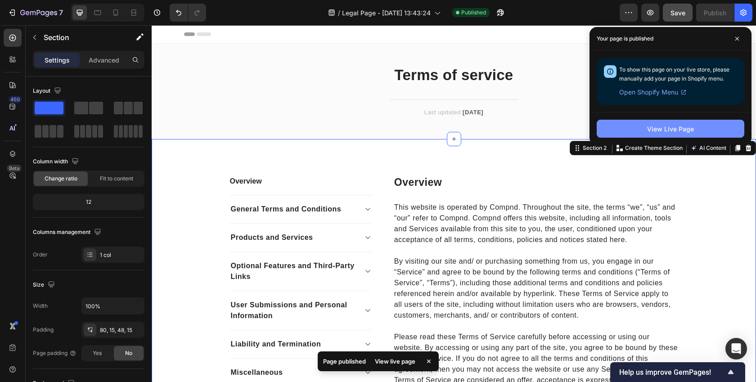
click at [692, 132] on div "View Live Page" at bounding box center [670, 128] width 47 height 9
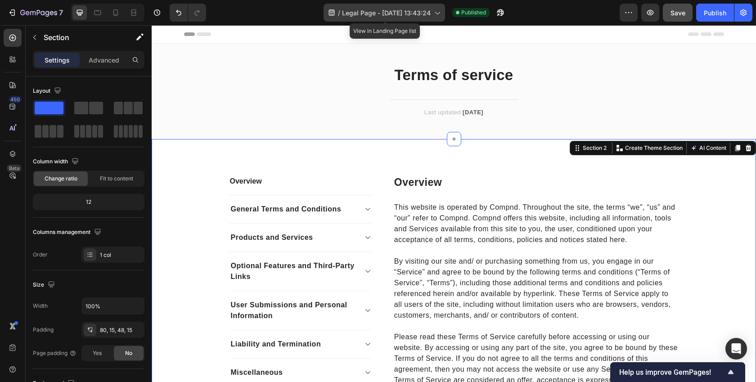
click at [351, 12] on span "Legal Page - [DATE] 13:43:24" at bounding box center [386, 12] width 89 height 9
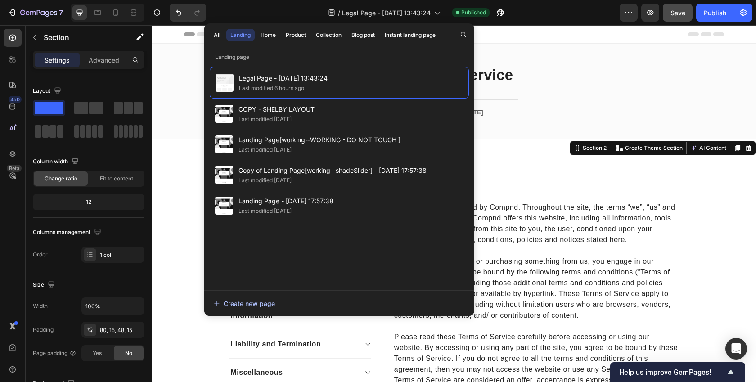
click at [263, 301] on div "Create new page" at bounding box center [244, 303] width 61 height 9
